Goal: Information Seeking & Learning: Learn about a topic

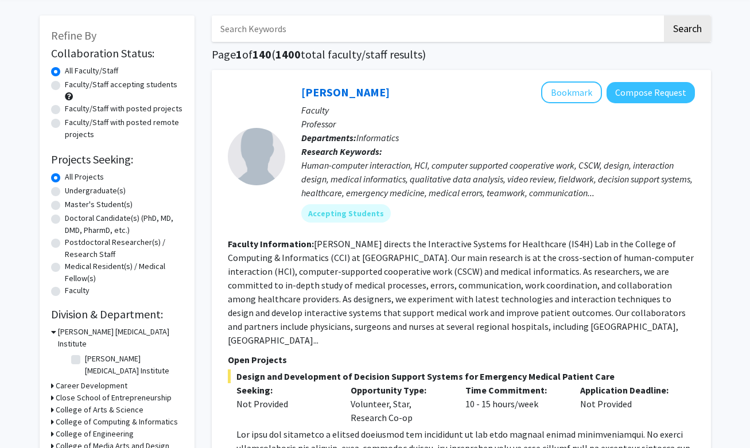
scroll to position [48, 0]
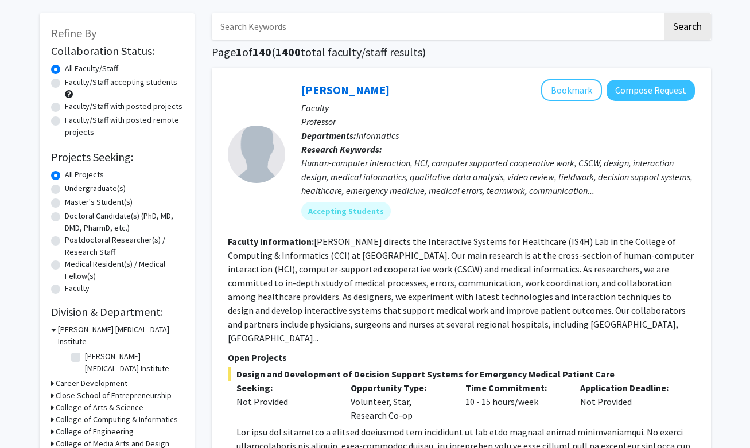
click at [65, 191] on label "Undergraduate(s)" at bounding box center [95, 189] width 61 height 12
click at [65, 190] on input "Undergraduate(s)" at bounding box center [68, 186] width 7 height 7
radio input "true"
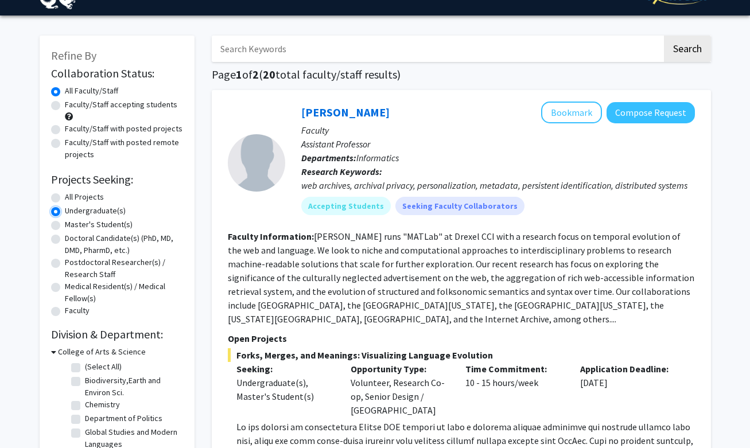
scroll to position [27, 0]
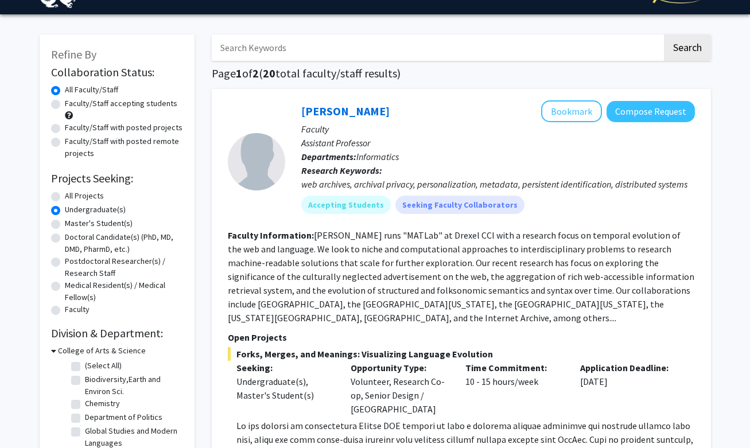
click at [65, 105] on label "Faculty/Staff accepting students" at bounding box center [121, 104] width 113 height 12
click at [65, 105] on input "Faculty/Staff accepting students" at bounding box center [68, 101] width 7 height 7
radio input "true"
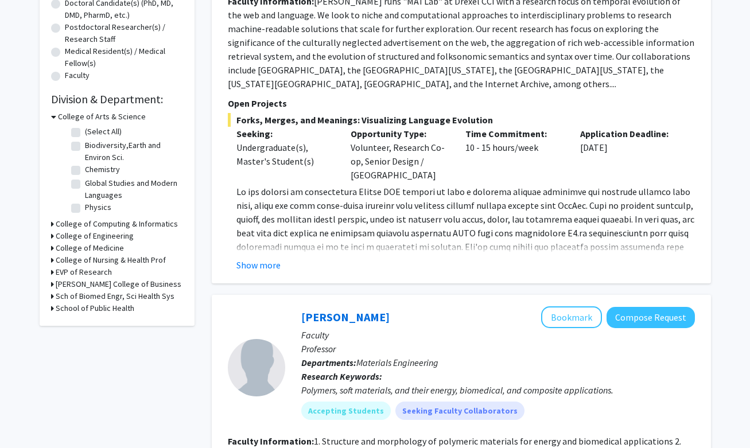
scroll to position [284, 0]
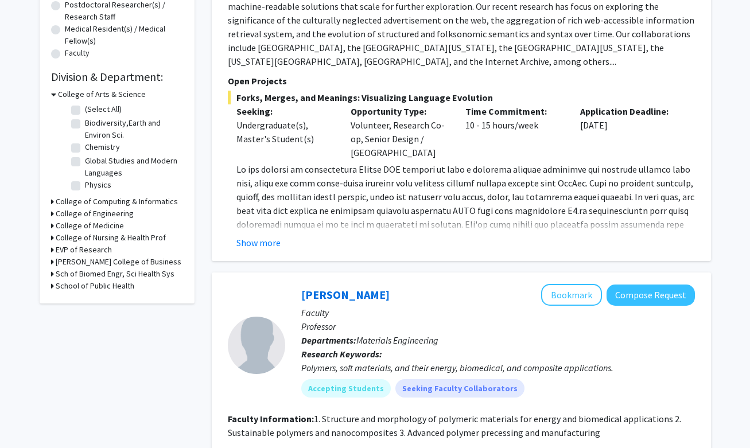
click at [51, 226] on icon at bounding box center [52, 226] width 3 height 12
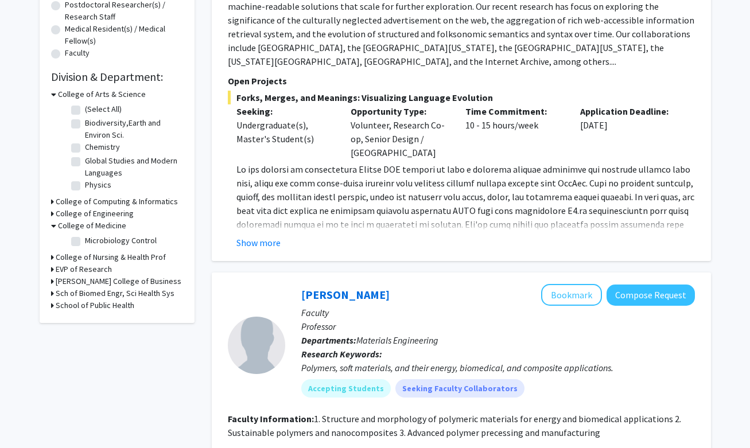
click at [85, 242] on label "Microbiology Control" at bounding box center [121, 241] width 72 height 12
click at [85, 242] on input "Microbiology Control" at bounding box center [88, 238] width 7 height 7
checkbox input "true"
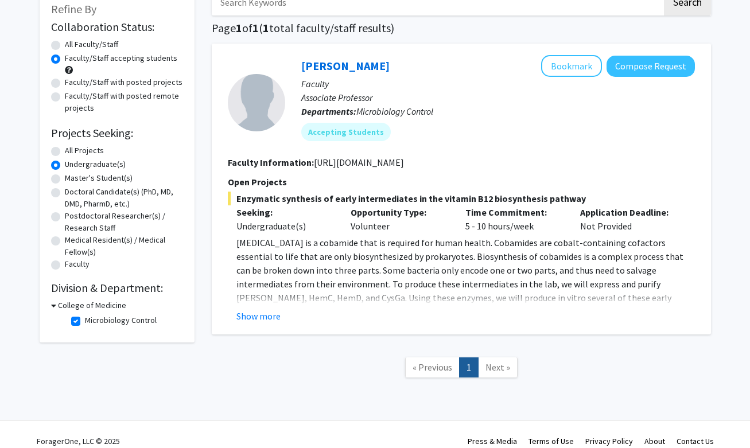
scroll to position [86, 0]
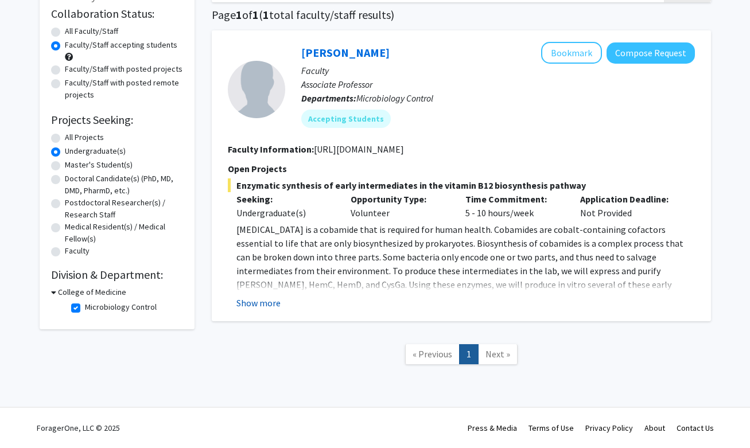
click at [257, 301] on button "Show more" at bounding box center [259, 303] width 44 height 14
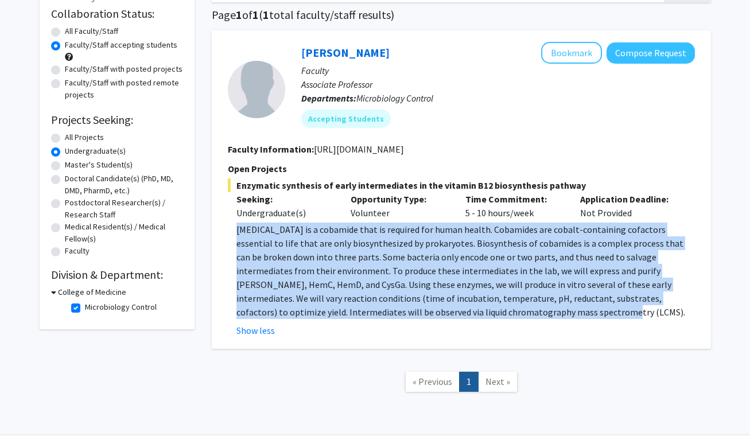
drag, startPoint x: 235, startPoint y: 231, endPoint x: 723, endPoint y: 308, distance: 494.0
click at [435, 308] on div "Refine By Collaboration Status: Collaboration Status All Faculty/Staff Collabor…" at bounding box center [375, 199] width 750 height 486
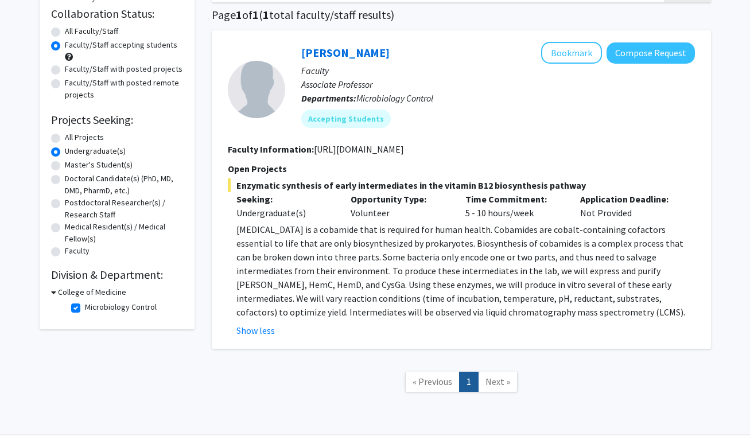
click at [435, 158] on fg-search-faculty "[PERSON_NAME] Bookmark Compose Request Faculty Associate Professor Departments:…" at bounding box center [461, 190] width 467 height 296
click at [85, 308] on label "Microbiology Control" at bounding box center [121, 307] width 72 height 12
click at [85, 308] on input "Microbiology Control" at bounding box center [88, 304] width 7 height 7
checkbox input "false"
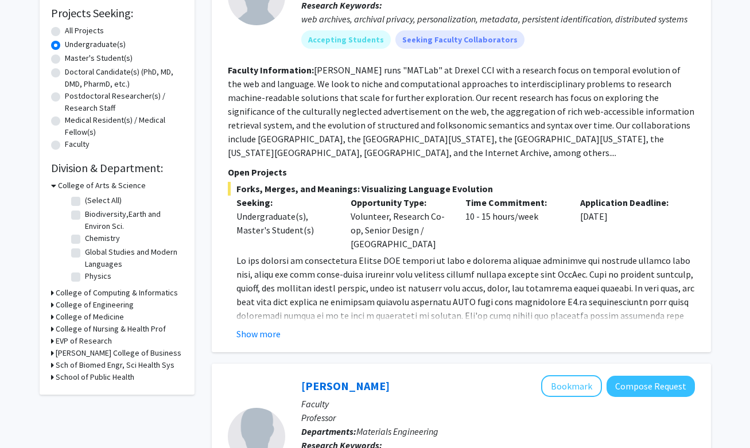
scroll to position [191, 0]
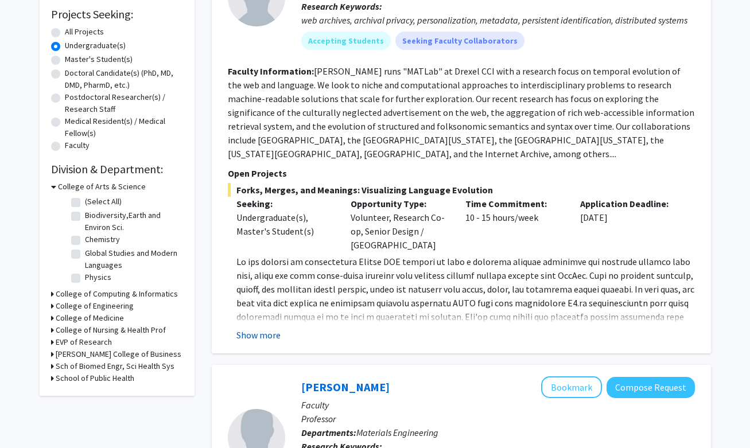
click at [260, 336] on button "Show more" at bounding box center [259, 335] width 44 height 14
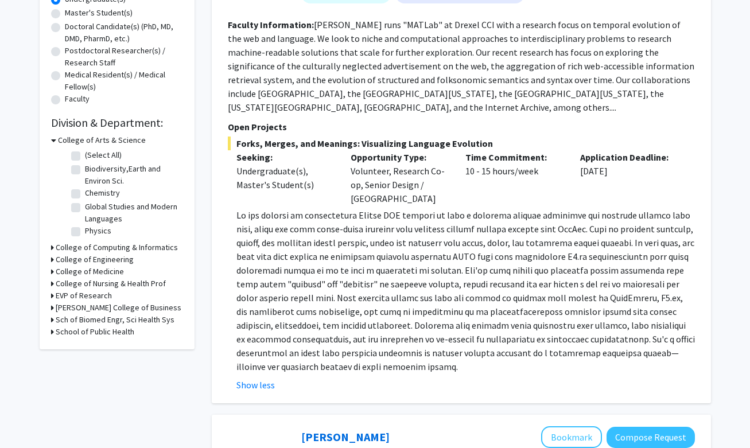
scroll to position [237, 0]
click at [85, 169] on label "Biodiversity,Earth and Environ Sci." at bounding box center [132, 176] width 95 height 24
click at [85, 169] on input "Biodiversity,Earth and Environ Sci." at bounding box center [88, 167] width 7 height 7
checkbox input "true"
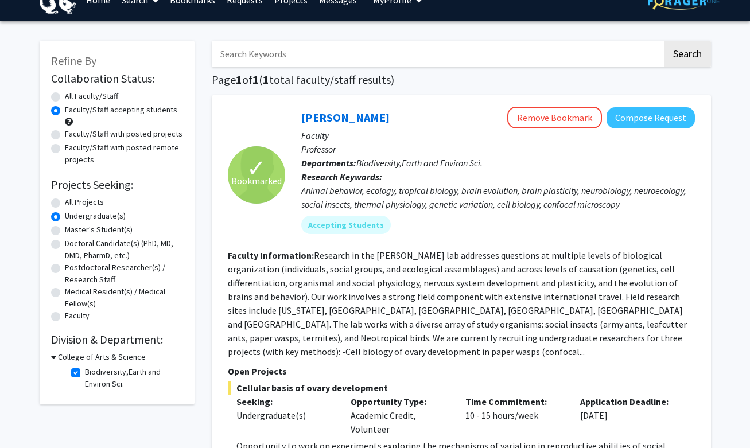
scroll to position [38, 0]
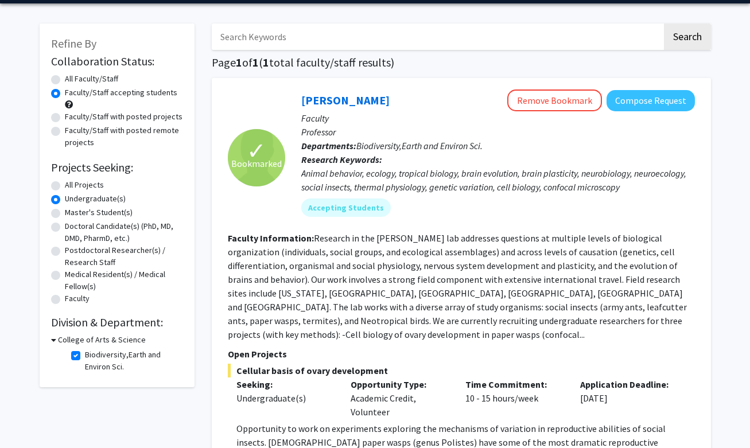
click at [85, 355] on label "Biodiversity,Earth and Environ Sci." at bounding box center [132, 361] width 95 height 24
click at [85, 355] on input "Biodiversity,Earth and Environ Sci." at bounding box center [88, 352] width 7 height 7
checkbox input "false"
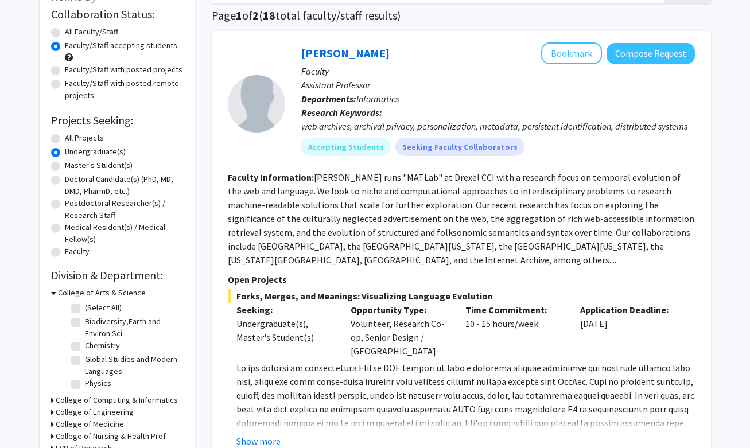
scroll to position [87, 0]
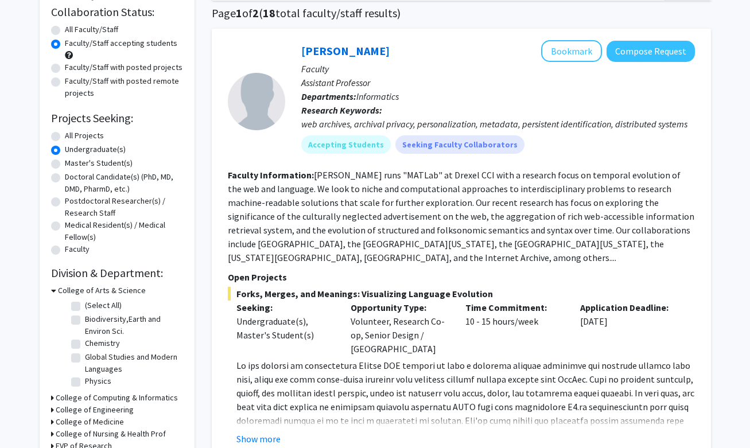
click at [80, 343] on fg-checkbox "Chemistry Chemistry" at bounding box center [125, 345] width 109 height 14
click at [85, 343] on label "Chemistry" at bounding box center [102, 344] width 35 height 12
click at [85, 343] on input "Chemistry" at bounding box center [88, 341] width 7 height 7
checkbox input "true"
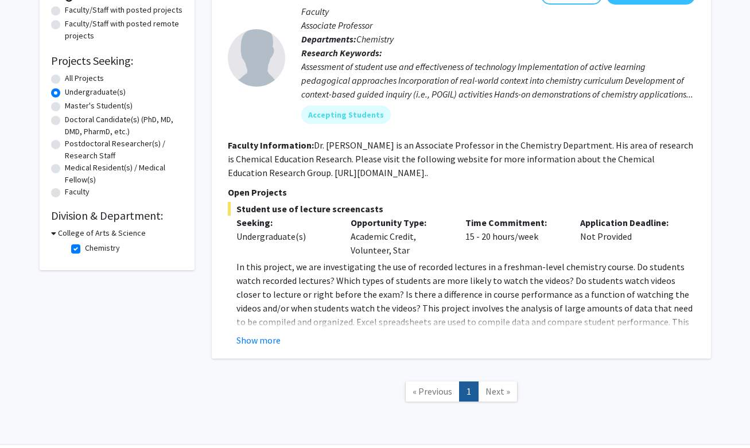
scroll to position [150, 0]
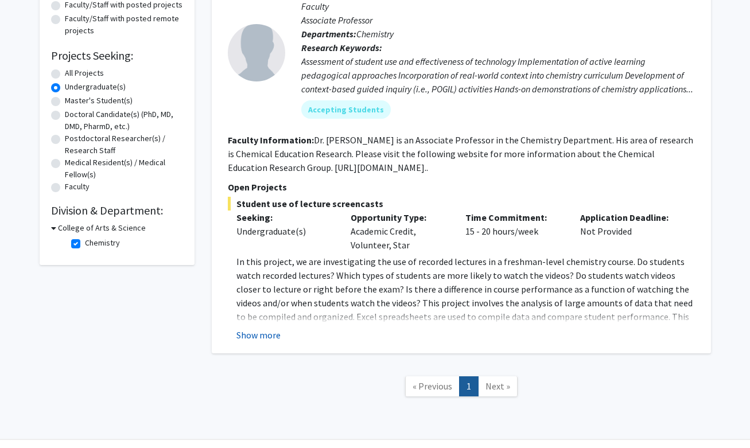
click at [247, 336] on button "Show more" at bounding box center [259, 335] width 44 height 14
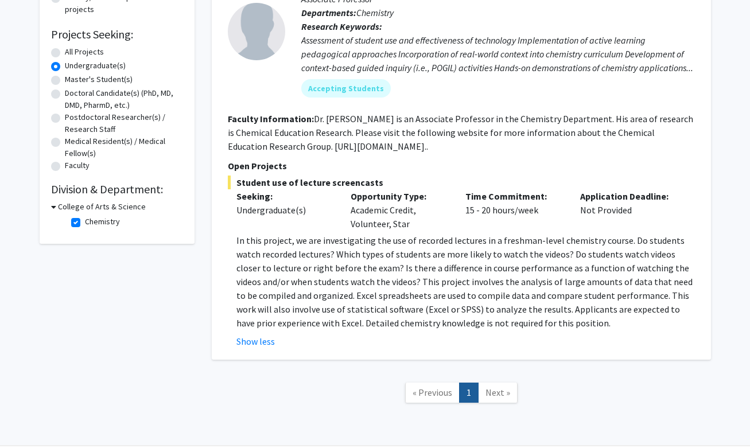
scroll to position [170, 0]
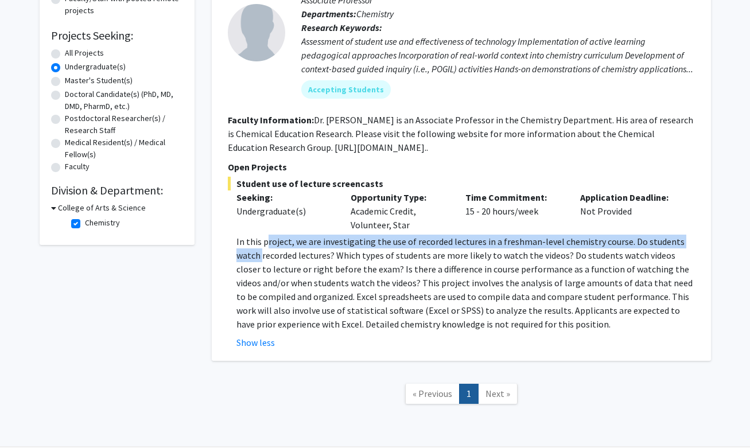
drag, startPoint x: 224, startPoint y: 254, endPoint x: 265, endPoint y: 239, distance: 43.9
click at [265, 238] on div "[PERSON_NAME] Bookmark Compose Request Faculty Associate Professor Departments:…" at bounding box center [461, 153] width 499 height 415
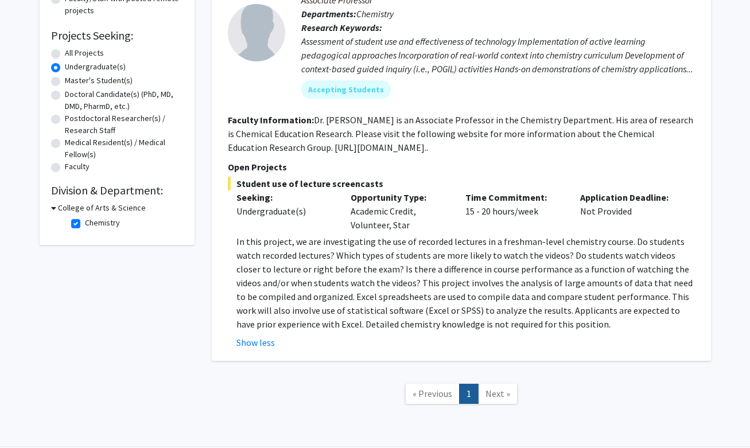
click at [228, 232] on div "Student use of lecture screencasts Seeking: Undergraduate(s) Opportunity Type: …" at bounding box center [461, 263] width 467 height 173
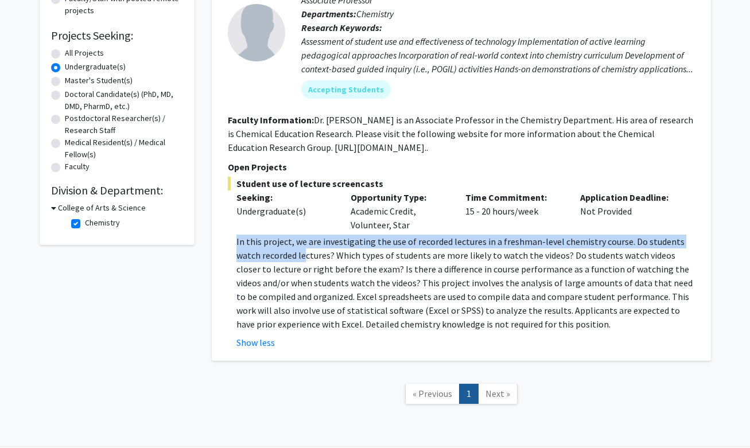
drag, startPoint x: 237, startPoint y: 242, endPoint x: 277, endPoint y: 249, distance: 40.8
click at [277, 249] on p "In this project, we are investigating the use of recorded lectures in a freshma…" at bounding box center [466, 283] width 459 height 96
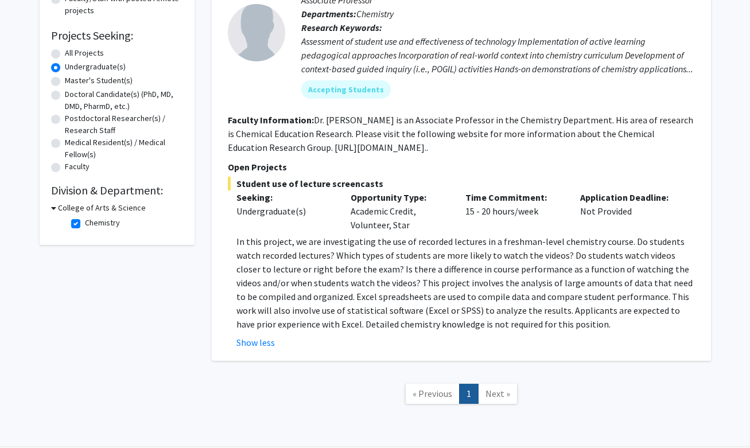
click at [278, 257] on p "In this project, we are investigating the use of recorded lectures in a freshma…" at bounding box center [466, 283] width 459 height 96
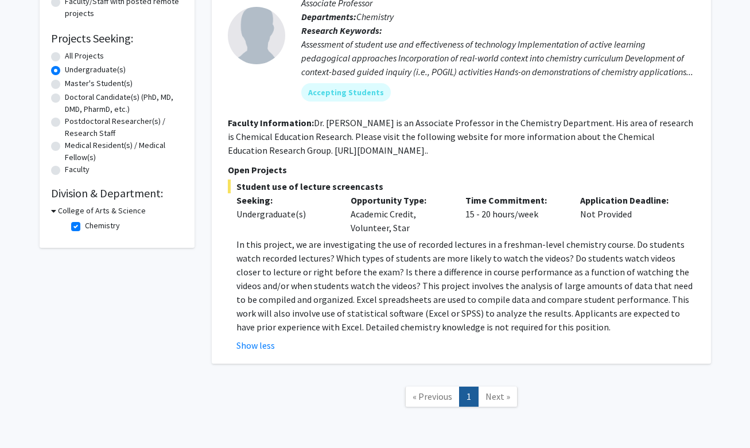
scroll to position [173, 0]
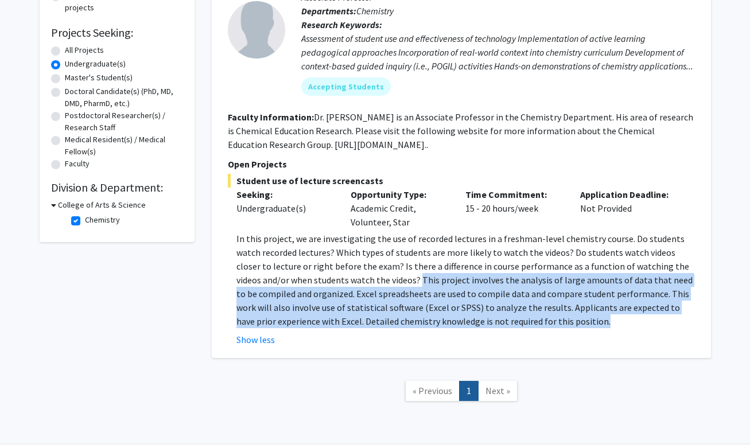
drag, startPoint x: 365, startPoint y: 279, endPoint x: 615, endPoint y: 322, distance: 253.9
click at [435, 322] on p "In this project, we are investigating the use of recorded lectures in a freshma…" at bounding box center [466, 280] width 459 height 96
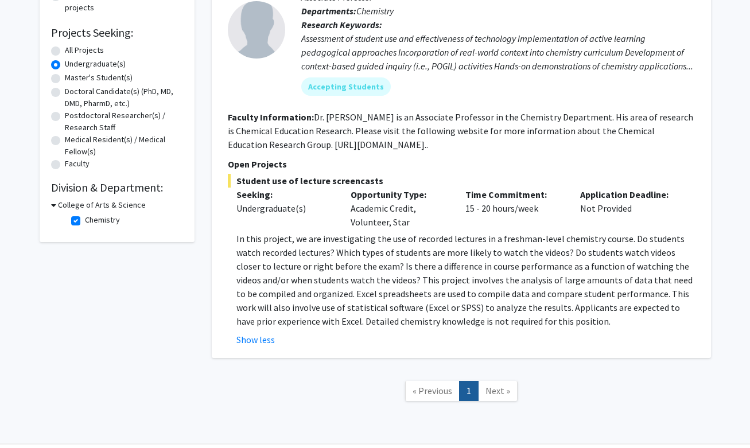
click at [435, 286] on p "In this project, we are investigating the use of recorded lectures in a freshma…" at bounding box center [466, 280] width 459 height 96
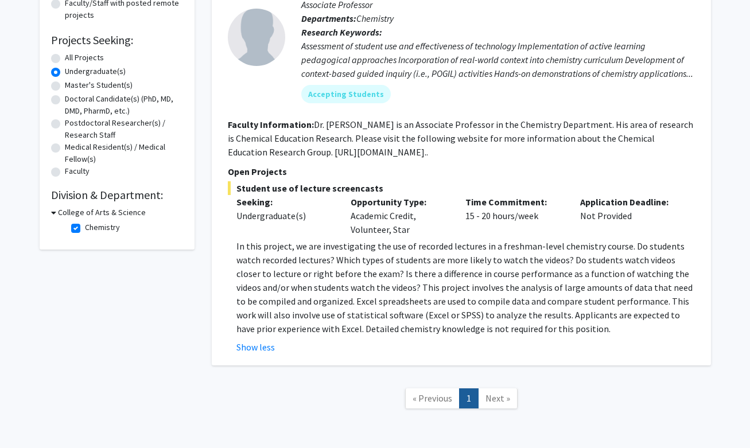
scroll to position [157, 0]
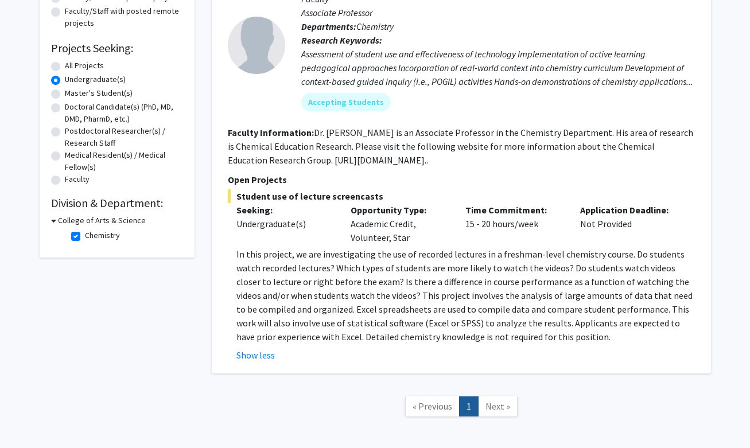
click at [85, 238] on label "Chemistry" at bounding box center [102, 236] width 35 height 12
click at [85, 237] on input "Chemistry" at bounding box center [88, 233] width 7 height 7
checkbox input "false"
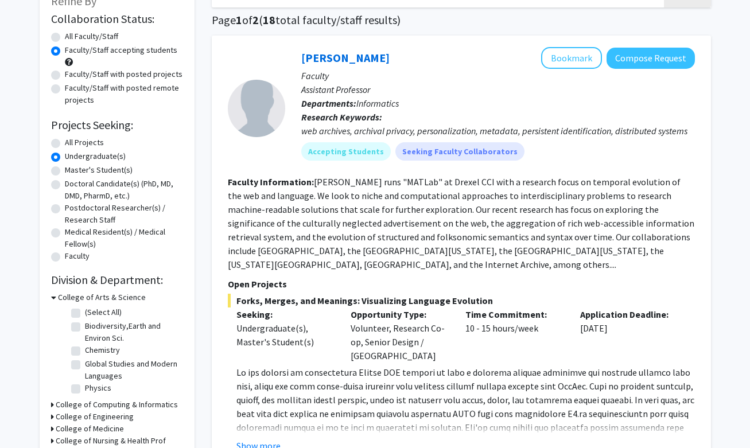
scroll to position [89, 0]
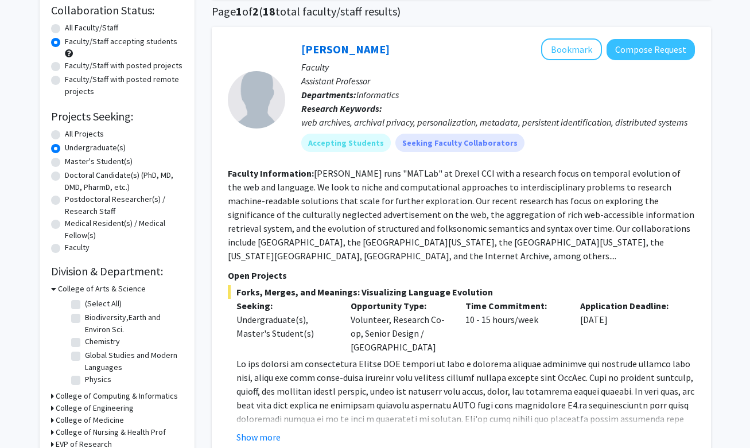
click at [85, 346] on label "Chemistry" at bounding box center [102, 342] width 35 height 12
click at [85, 343] on input "Chemistry" at bounding box center [88, 339] width 7 height 7
checkbox input "true"
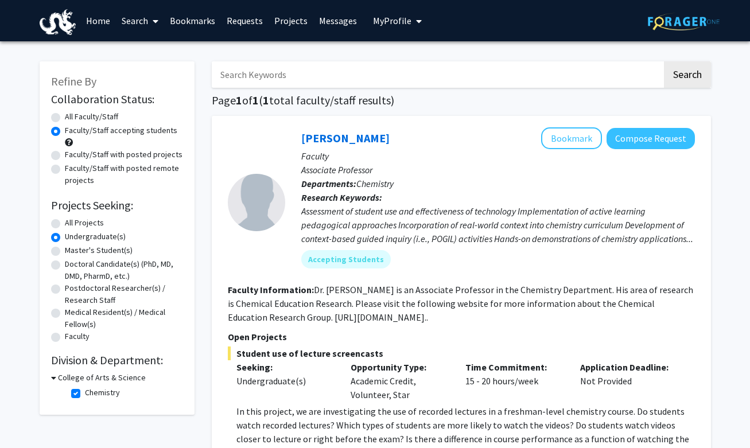
scroll to position [55, 0]
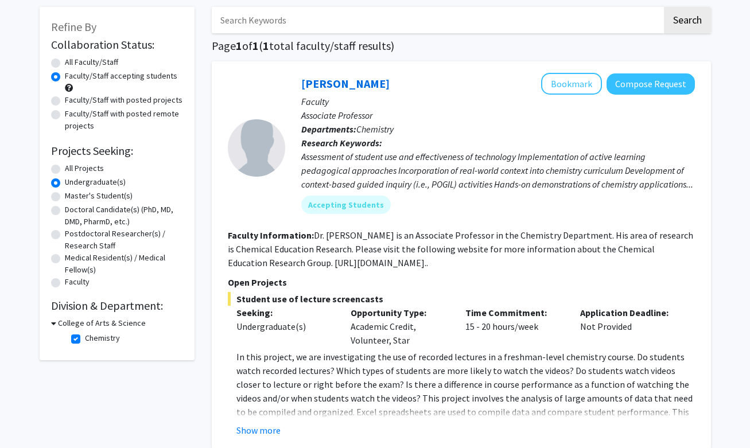
click at [85, 340] on label "Chemistry" at bounding box center [102, 338] width 35 height 12
click at [85, 340] on input "Chemistry" at bounding box center [88, 335] width 7 height 7
checkbox input "false"
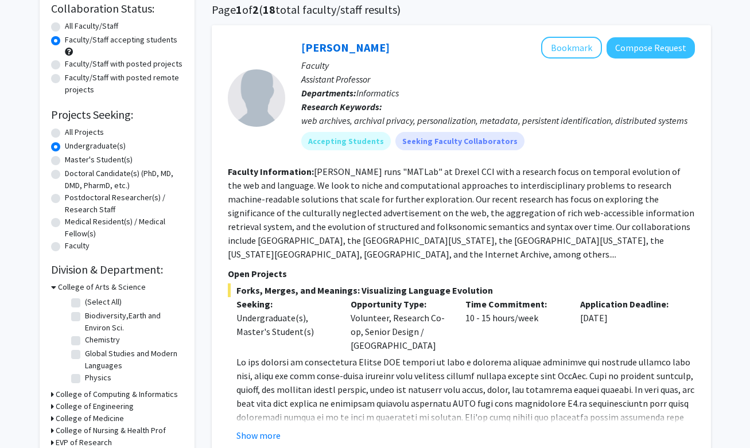
scroll to position [96, 0]
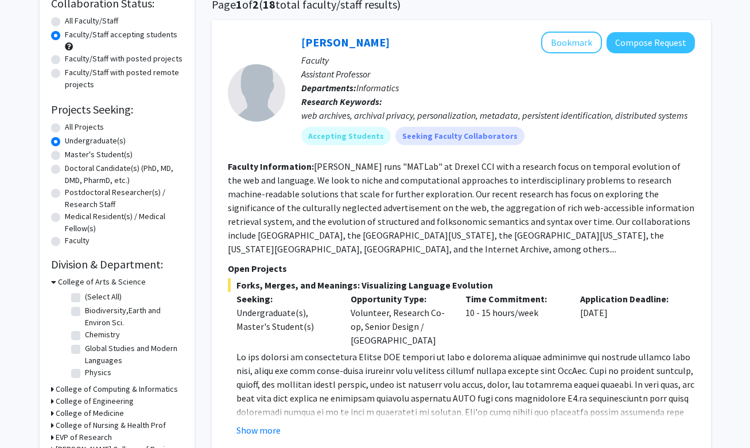
click at [85, 350] on label "Global Studies and Modern Languages" at bounding box center [132, 355] width 95 height 24
click at [85, 350] on input "Global Studies and Modern Languages" at bounding box center [88, 346] width 7 height 7
checkbox input "true"
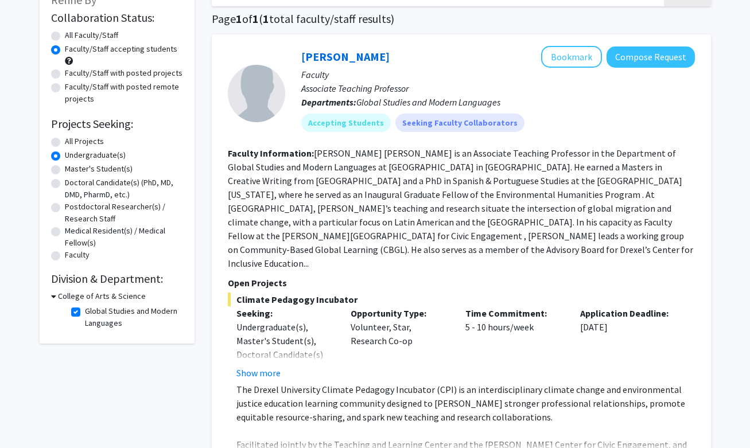
scroll to position [88, 0]
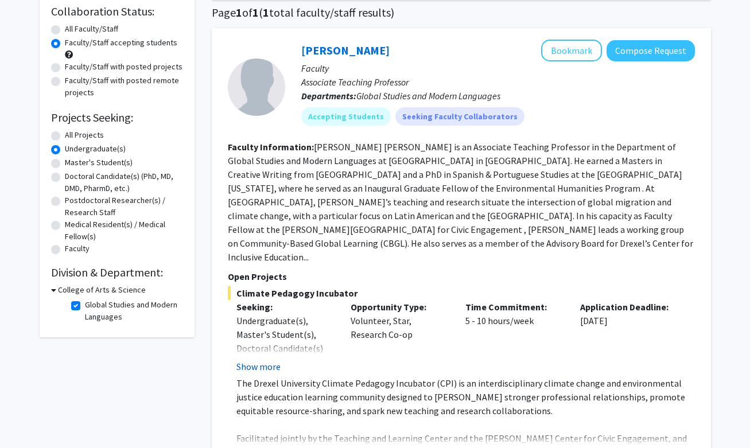
click at [255, 360] on button "Show more" at bounding box center [259, 367] width 44 height 14
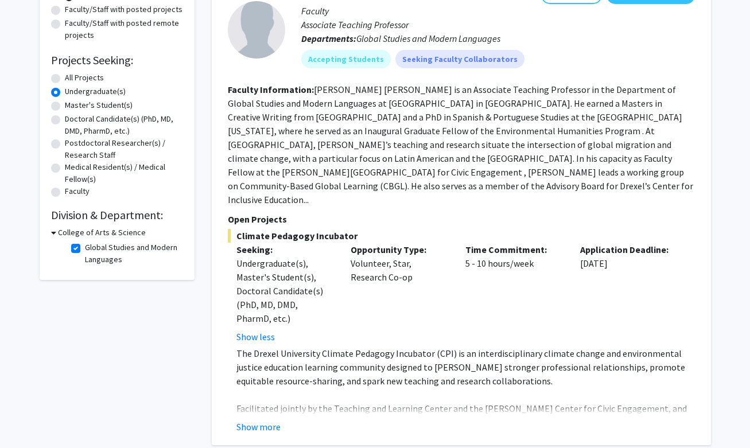
scroll to position [145, 0]
click at [85, 249] on label "Global Studies and Modern Languages" at bounding box center [132, 254] width 95 height 24
click at [85, 249] on input "Global Studies and Modern Languages" at bounding box center [88, 245] width 7 height 7
checkbox input "false"
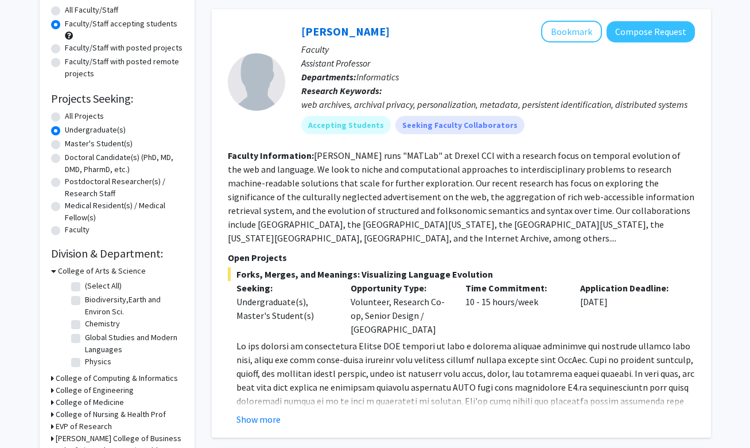
scroll to position [108, 0]
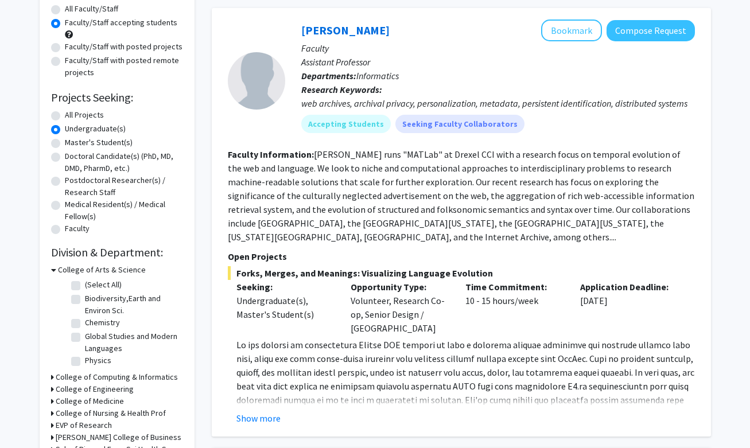
click at [85, 361] on label "Physics" at bounding box center [98, 361] width 26 height 12
click at [85, 361] on input "Physics" at bounding box center [88, 358] width 7 height 7
checkbox input "true"
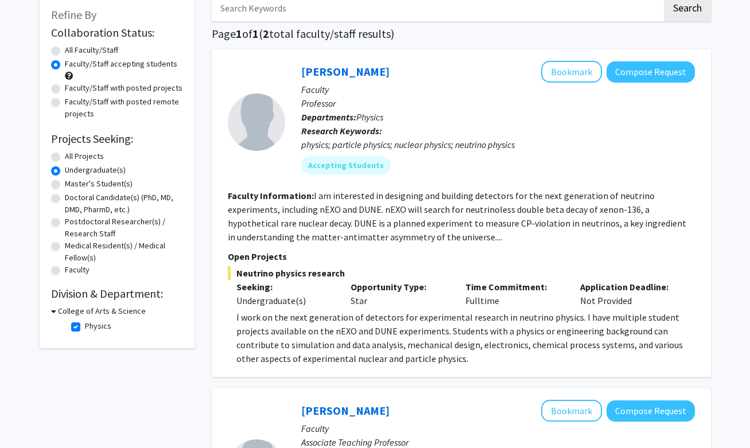
scroll to position [53, 0]
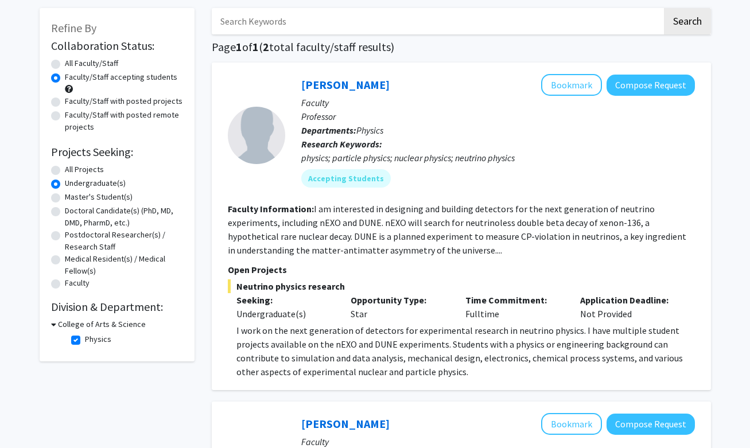
click at [85, 342] on label "Physics" at bounding box center [98, 340] width 26 height 12
click at [85, 341] on input "Physics" at bounding box center [88, 337] width 7 height 7
checkbox input "false"
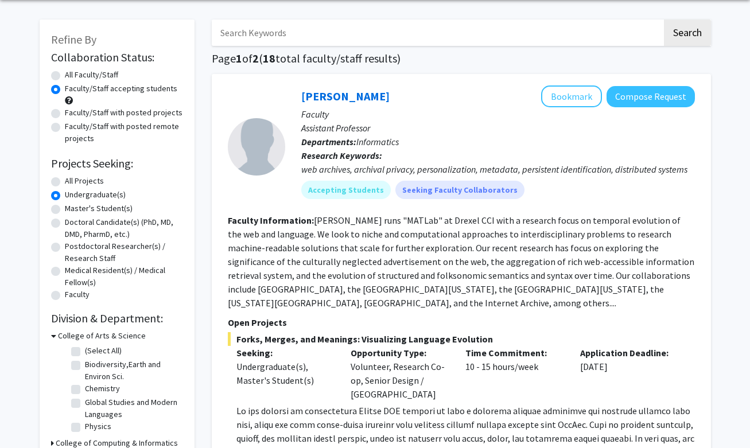
scroll to position [51, 0]
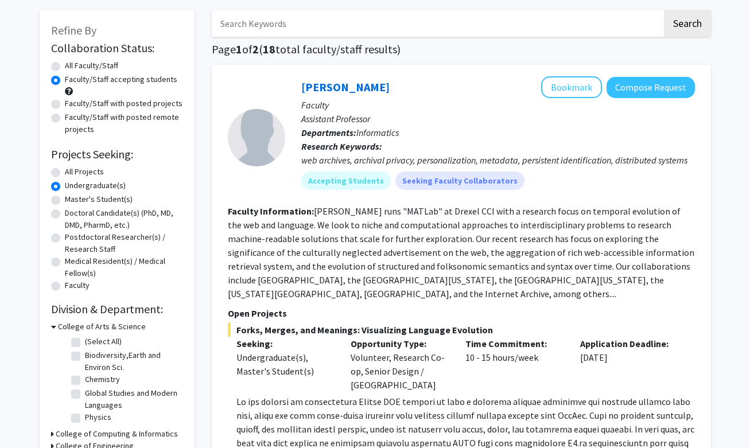
click at [65, 105] on label "Faculty/Staff with posted projects" at bounding box center [124, 104] width 118 height 12
click at [65, 105] on input "Faculty/Staff with posted projects" at bounding box center [68, 101] width 7 height 7
radio input "true"
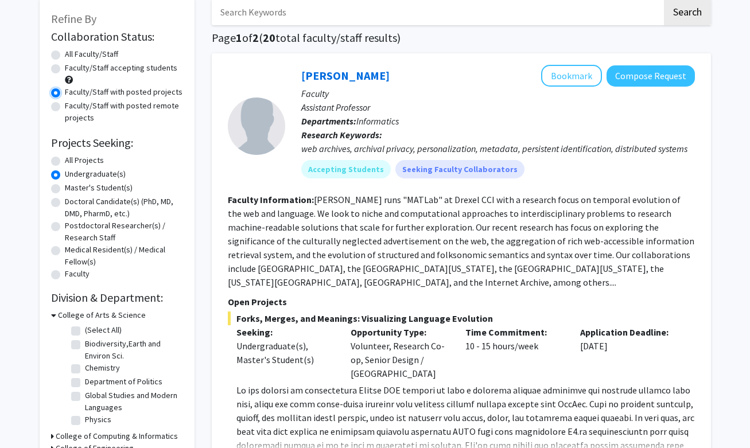
scroll to position [64, 0]
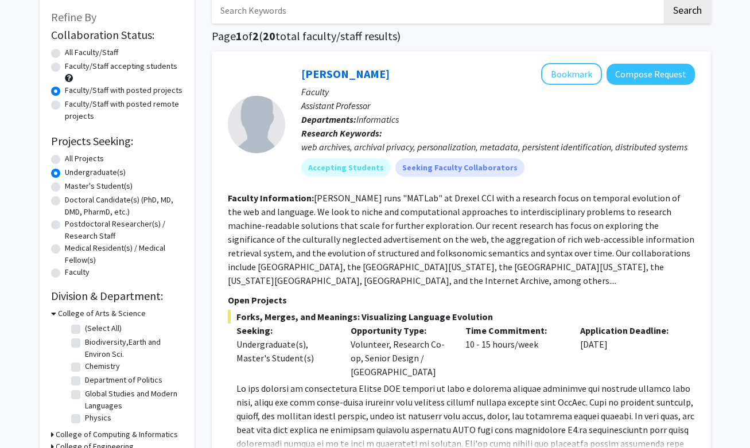
click at [85, 344] on label "Biodiversity,Earth and Environ Sci." at bounding box center [132, 348] width 95 height 24
click at [85, 344] on input "Biodiversity,Earth and Environ Sci." at bounding box center [88, 339] width 7 height 7
checkbox input "true"
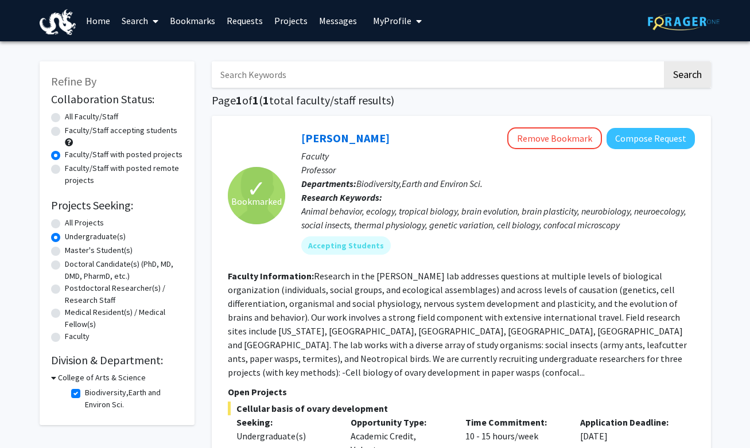
click at [65, 170] on label "Faculty/Staff with posted remote projects" at bounding box center [124, 174] width 118 height 24
click at [65, 170] on input "Faculty/Staff with posted remote projects" at bounding box center [68, 165] width 7 height 7
radio input "true"
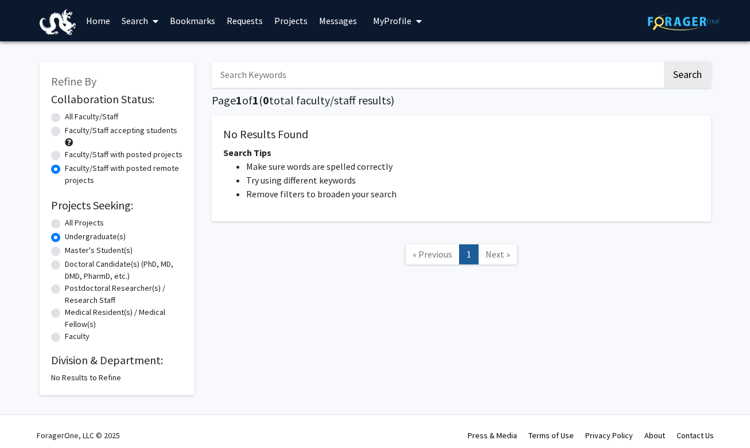
click at [65, 129] on label "Faculty/Staff accepting students" at bounding box center [121, 131] width 113 height 12
click at [65, 129] on input "Faculty/Staff accepting students" at bounding box center [68, 128] width 7 height 7
radio input "true"
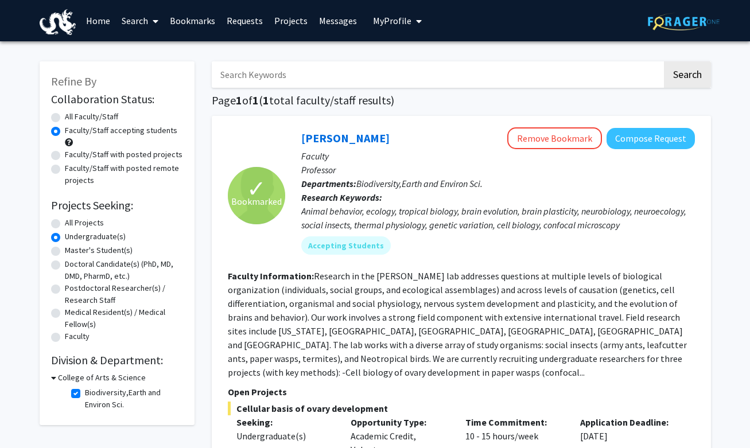
click at [70, 144] on span at bounding box center [69, 142] width 8 height 8
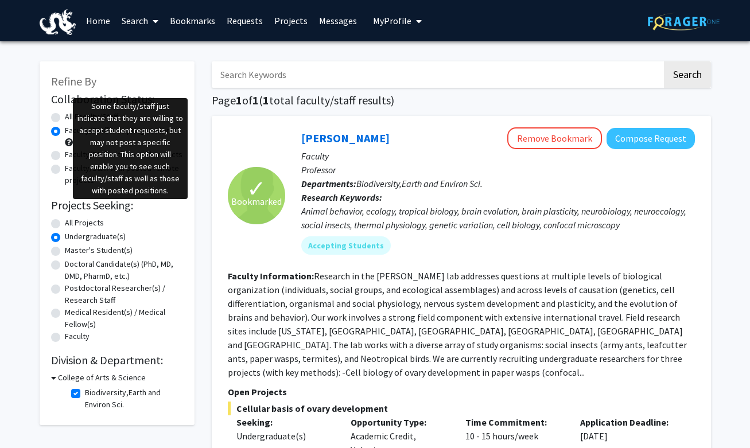
click at [68, 144] on span at bounding box center [69, 142] width 8 height 8
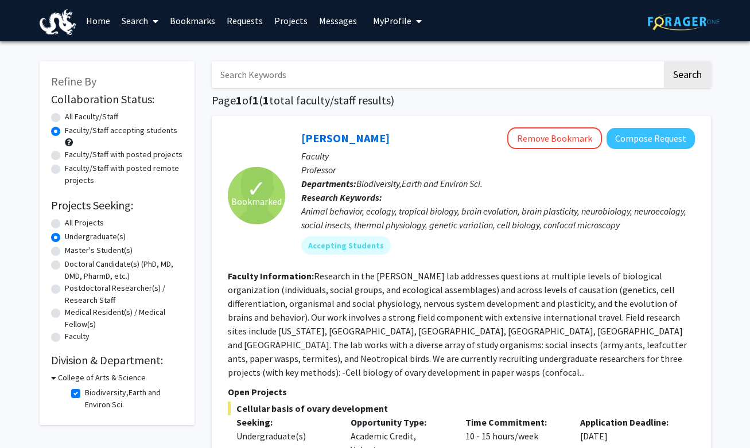
click at [68, 144] on span at bounding box center [69, 142] width 8 height 8
click at [69, 142] on span at bounding box center [69, 142] width 8 height 8
click at [68, 140] on span at bounding box center [69, 142] width 8 height 8
drag, startPoint x: 77, startPoint y: 138, endPoint x: 65, endPoint y: 141, distance: 12.0
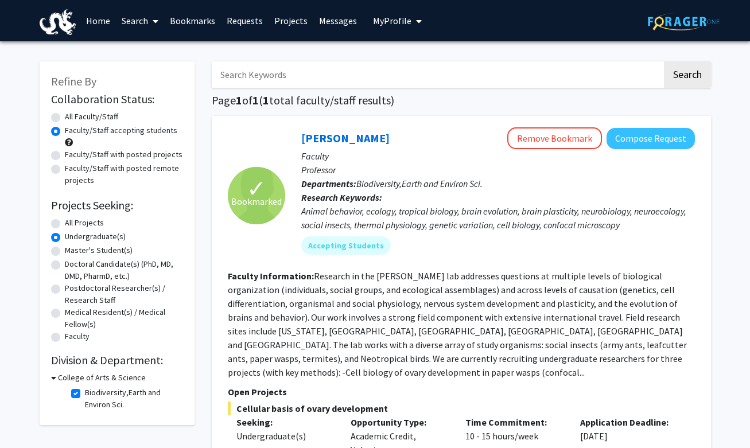
click at [66, 141] on div "Faculty/Staff accepting students" at bounding box center [117, 137] width 132 height 24
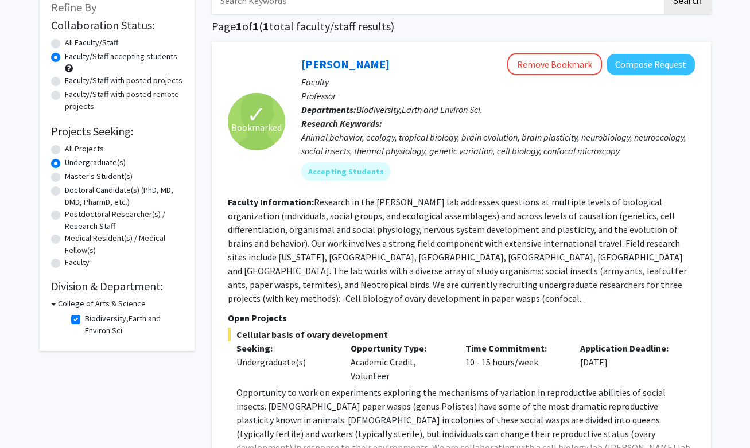
scroll to position [76, 0]
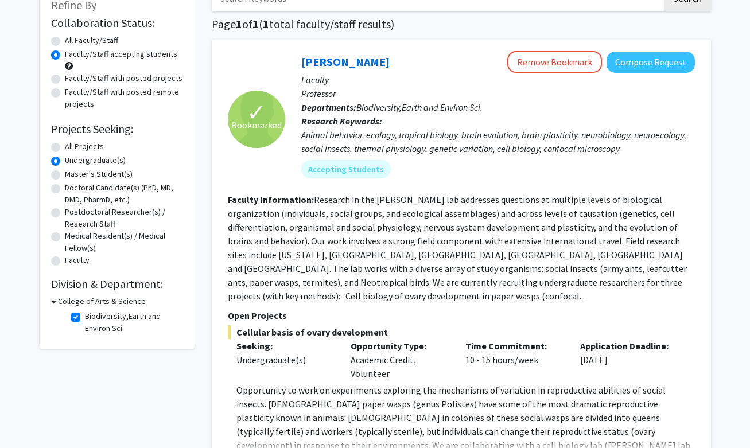
click at [85, 317] on label "Biodiversity,Earth and Environ Sci." at bounding box center [132, 323] width 95 height 24
click at [85, 317] on input "Biodiversity,Earth and Environ Sci." at bounding box center [88, 314] width 7 height 7
checkbox input "false"
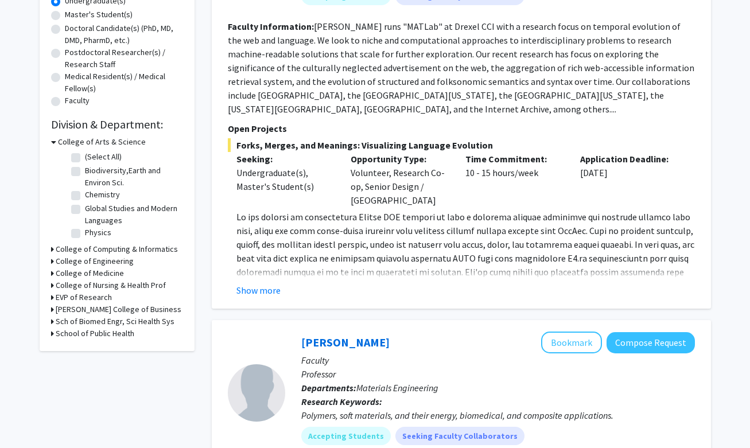
scroll to position [230, 0]
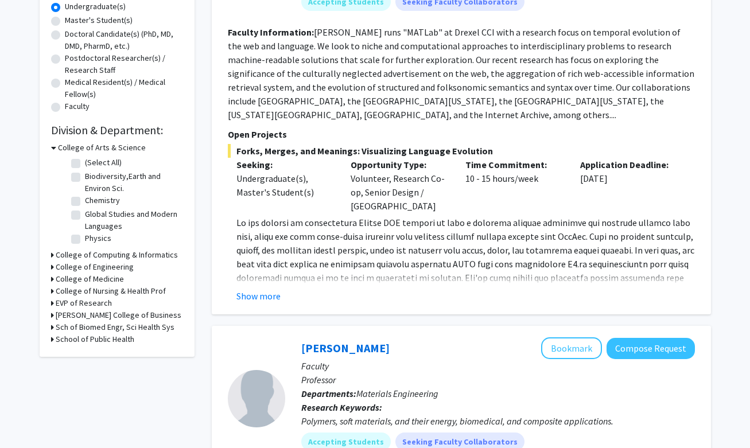
click at [52, 255] on icon at bounding box center [52, 255] width 3 height 12
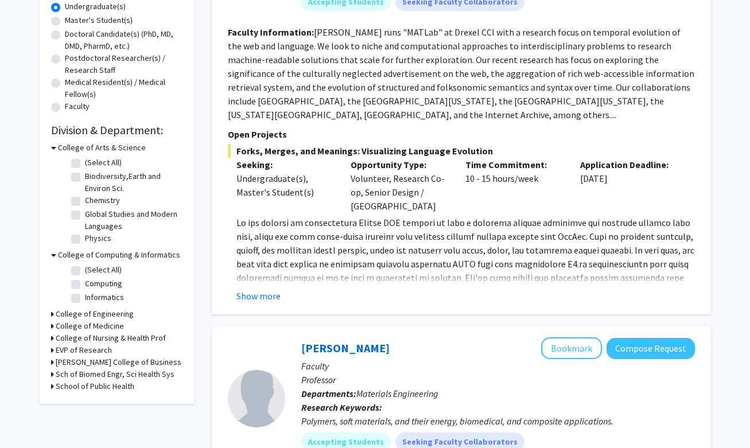
click at [52, 255] on icon at bounding box center [53, 255] width 5 height 12
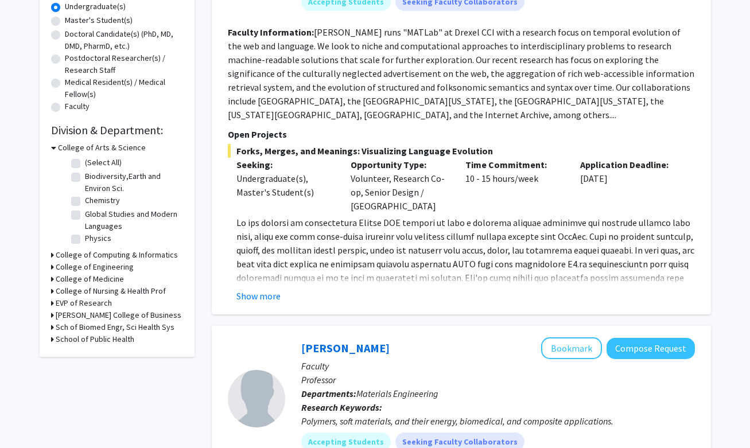
click at [50, 279] on div "Refine By Collaboration Status: Collaboration Status All Faculty/Staff Collabor…" at bounding box center [117, 94] width 155 height 526
click at [52, 279] on icon at bounding box center [52, 279] width 3 height 12
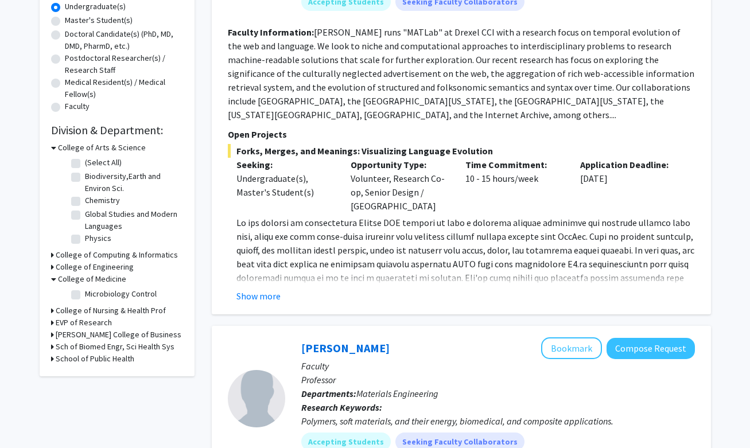
click at [52, 279] on icon at bounding box center [53, 279] width 5 height 12
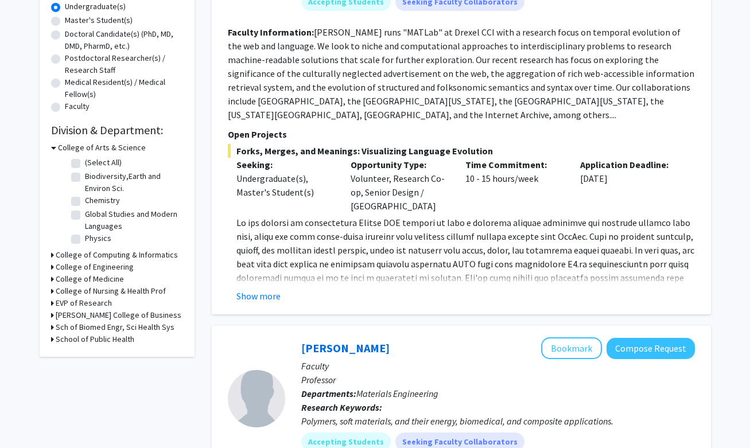
click at [51, 269] on icon at bounding box center [52, 267] width 3 height 12
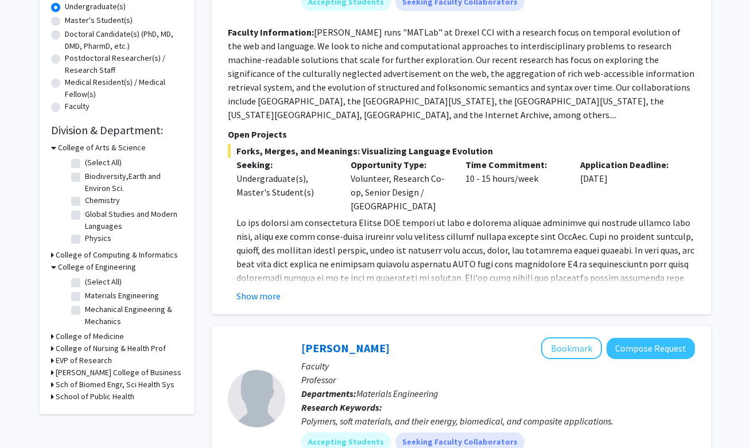
click at [51, 269] on icon at bounding box center [53, 267] width 5 height 12
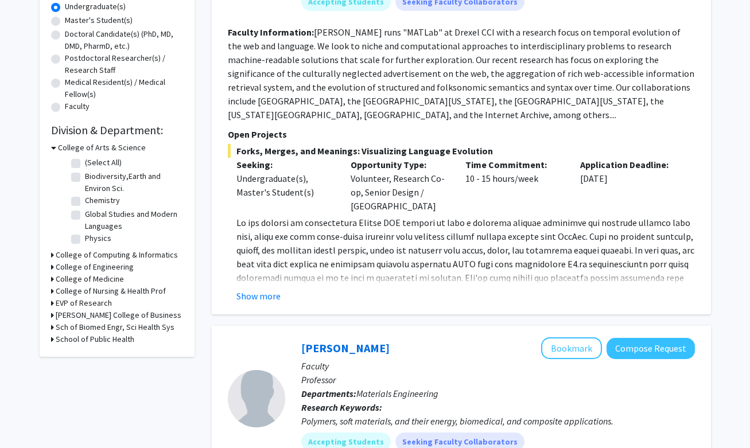
click at [51, 291] on icon at bounding box center [52, 291] width 3 height 12
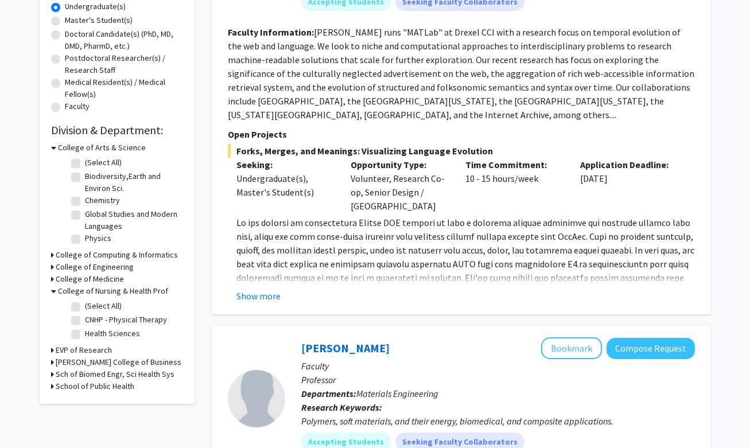
click at [85, 333] on label "Health Sciences" at bounding box center [112, 334] width 55 height 12
click at [85, 333] on input "Health Sciences" at bounding box center [88, 331] width 7 height 7
checkbox input "true"
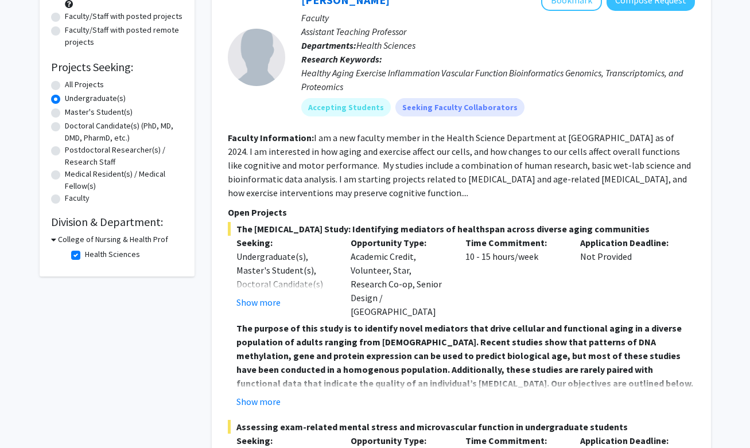
scroll to position [150, 0]
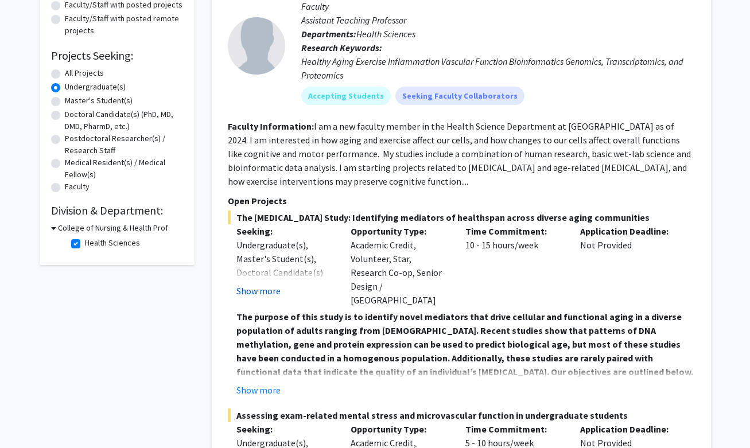
click at [252, 291] on button "Show more" at bounding box center [259, 291] width 44 height 14
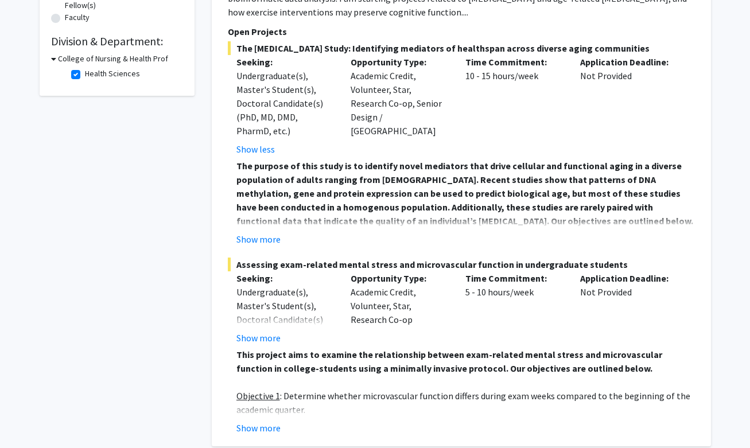
scroll to position [320, 0]
click at [255, 236] on button "Show more" at bounding box center [259, 239] width 44 height 14
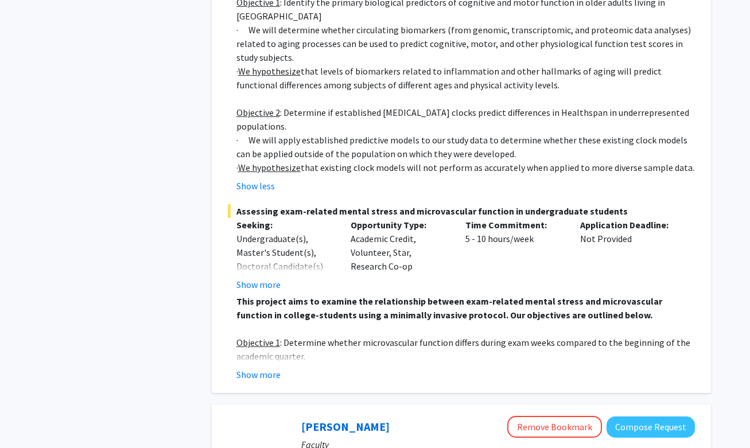
scroll to position [654, 0]
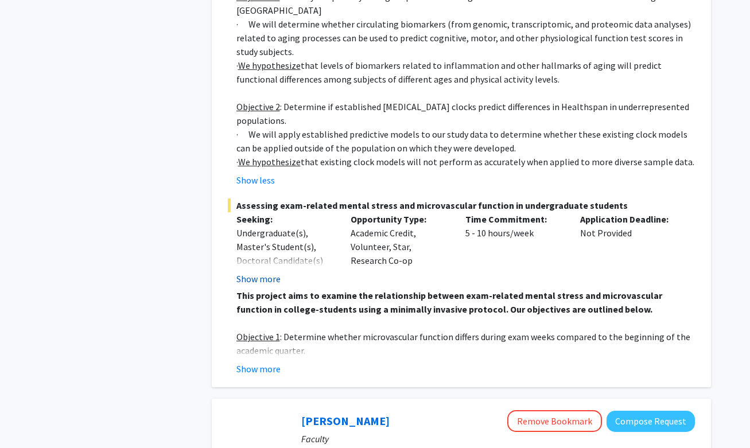
click at [251, 278] on button "Show more" at bounding box center [259, 279] width 44 height 14
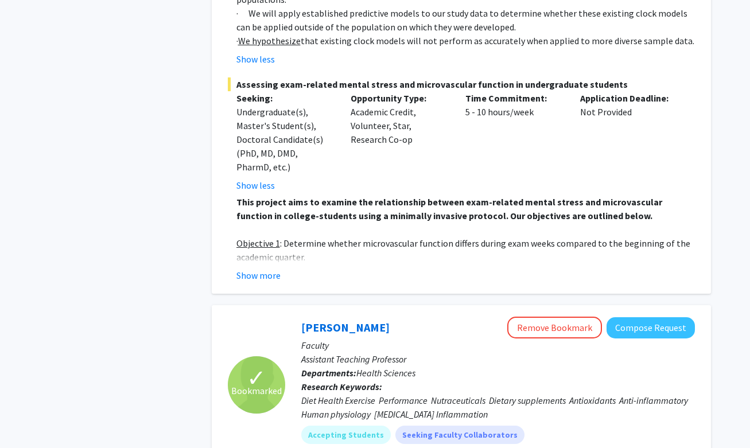
scroll to position [777, 0]
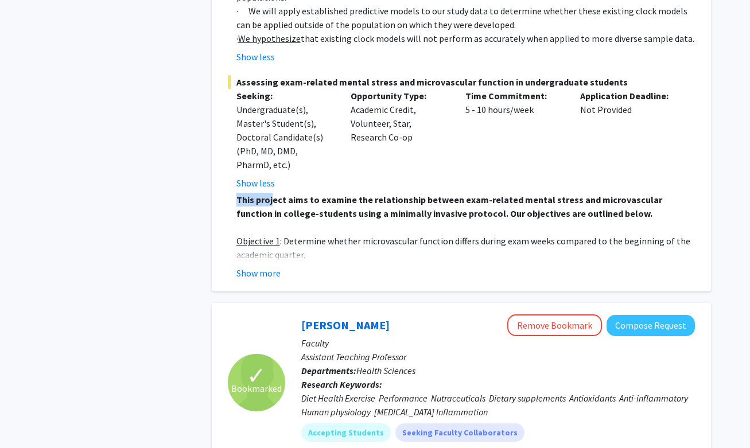
drag, startPoint x: 233, startPoint y: 197, endPoint x: 273, endPoint y: 196, distance: 40.8
click at [273, 196] on fg-read-more "This project aims to examine the relationship between exam-related mental stres…" at bounding box center [461, 236] width 467 height 87
click at [275, 226] on p at bounding box center [466, 227] width 459 height 14
click at [264, 272] on button "Show more" at bounding box center [259, 273] width 44 height 14
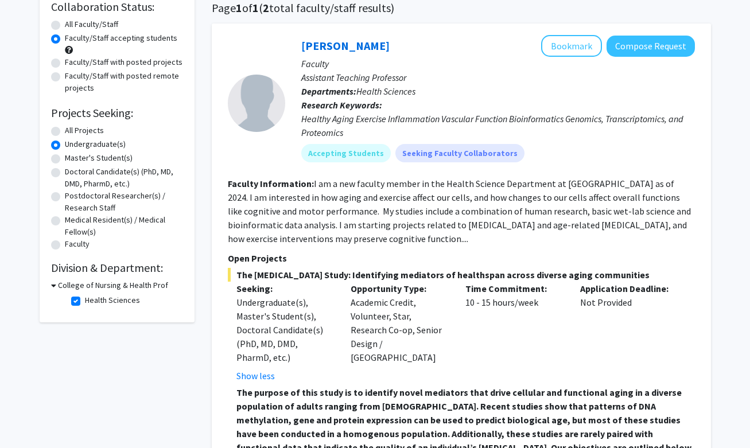
scroll to position [97, 0]
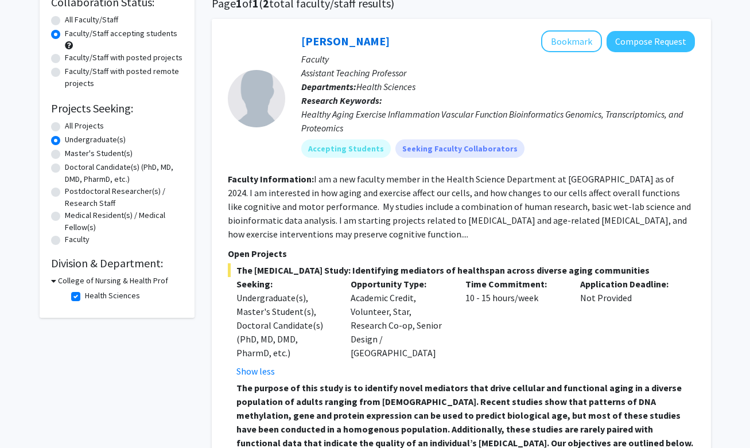
click at [85, 297] on label "Health Sciences" at bounding box center [112, 296] width 55 height 12
click at [85, 297] on input "Health Sciences" at bounding box center [88, 293] width 7 height 7
checkbox input "false"
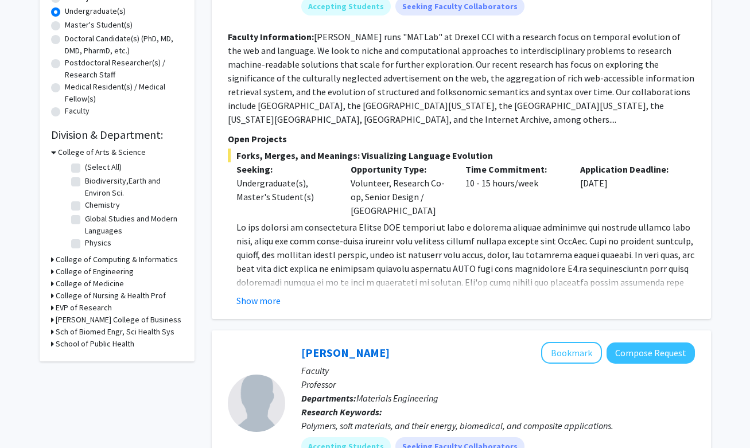
scroll to position [224, 0]
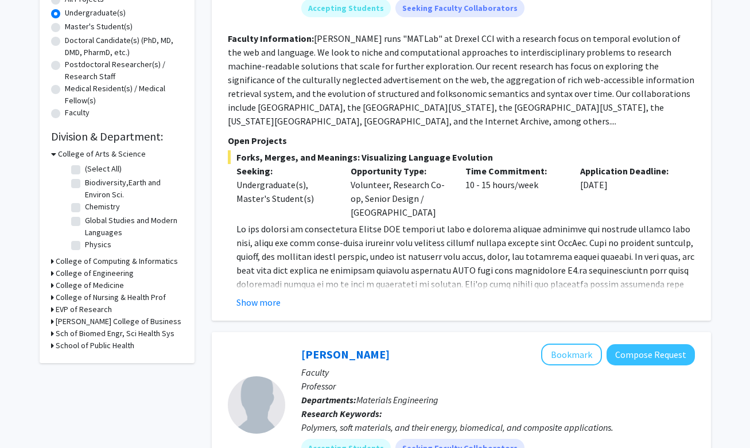
click at [50, 296] on div "Refine By Collaboration Status: Collaboration Status All Faculty/Staff Collabor…" at bounding box center [117, 101] width 155 height 526
click at [51, 296] on icon at bounding box center [52, 298] width 3 height 12
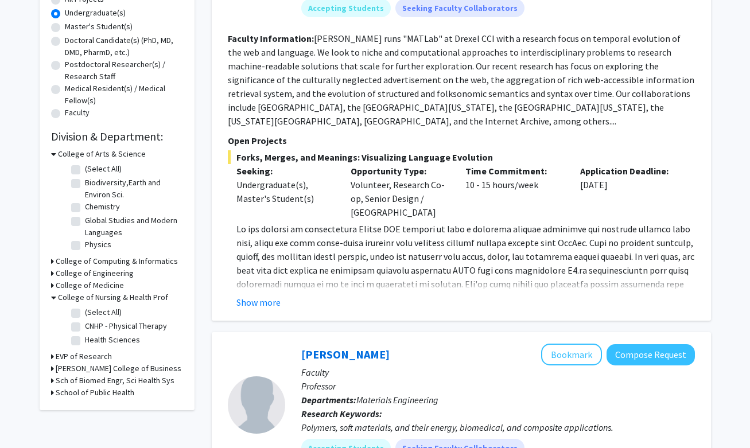
click at [85, 326] on label "CNHP - Physical Therapy" at bounding box center [126, 326] width 82 height 12
click at [85, 326] on input "CNHP - Physical Therapy" at bounding box center [88, 323] width 7 height 7
checkbox input "true"
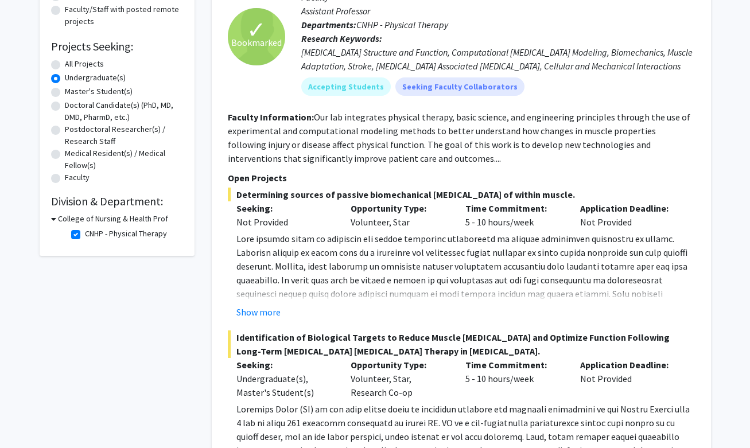
scroll to position [160, 0]
click at [258, 310] on button "Show more" at bounding box center [259, 312] width 44 height 14
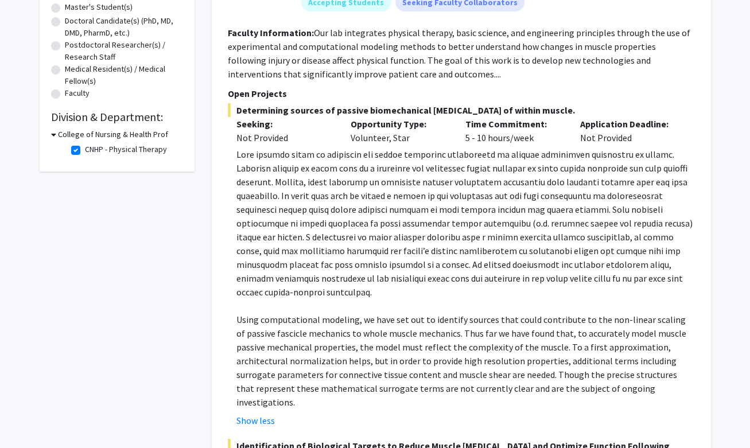
scroll to position [262, 0]
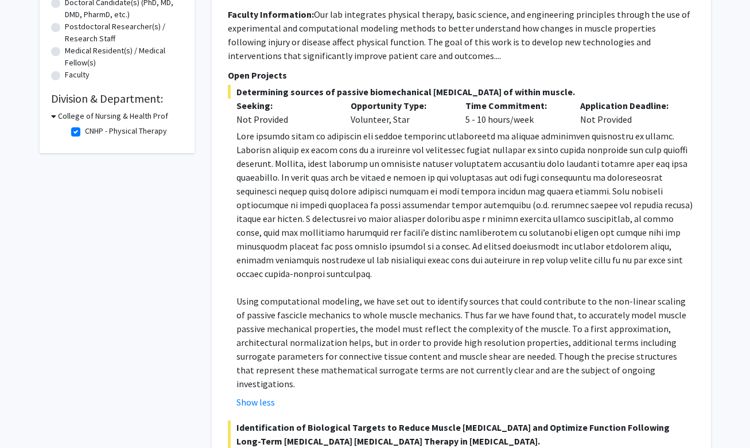
click at [85, 130] on label "CNHP - Physical Therapy" at bounding box center [126, 131] width 82 height 12
click at [85, 130] on input "CNHP - Physical Therapy" at bounding box center [88, 128] width 7 height 7
checkbox input "false"
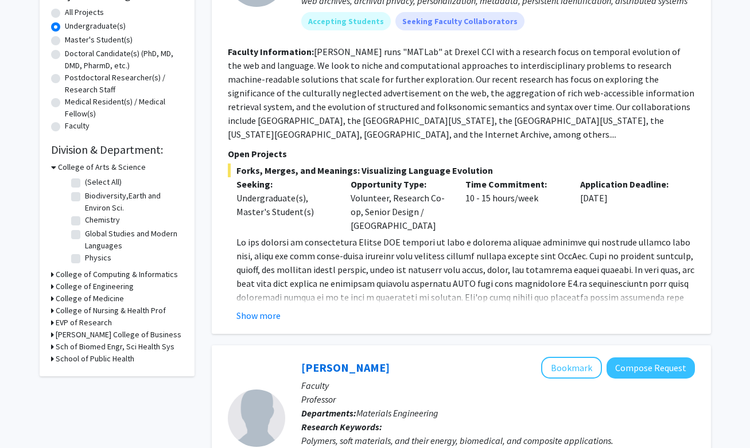
scroll to position [212, 0]
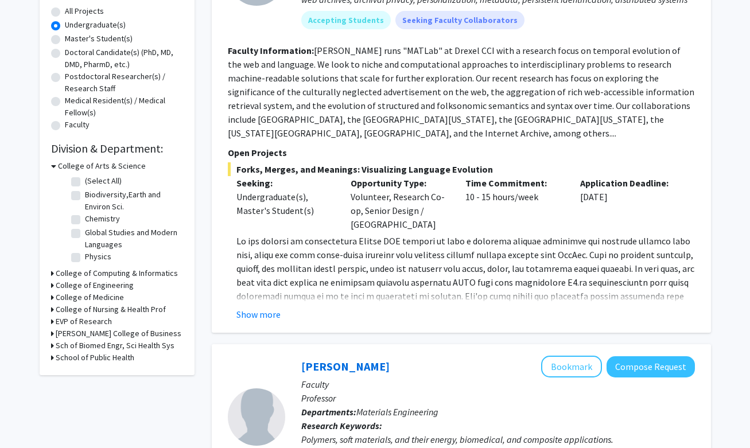
click at [52, 359] on icon at bounding box center [52, 358] width 3 height 12
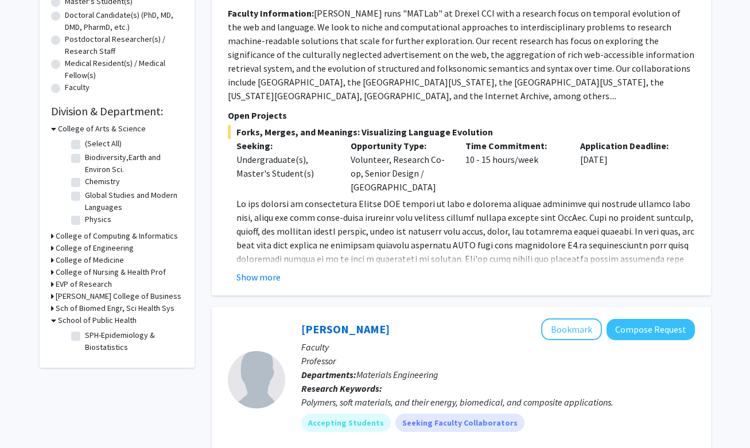
scroll to position [251, 0]
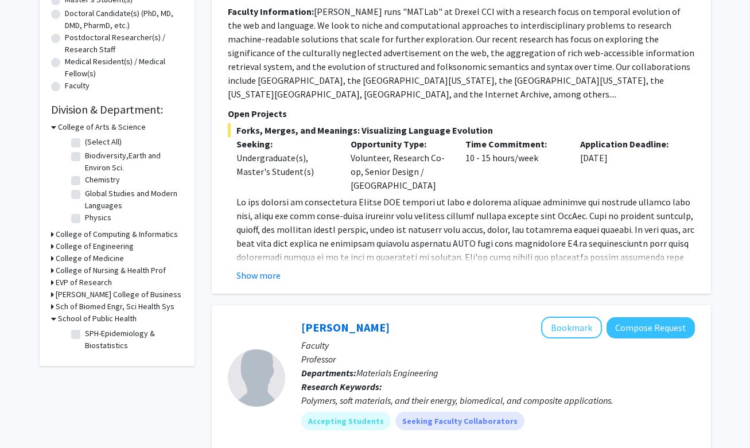
click at [85, 335] on label "SPH-Epidemiology & Biostatistics" at bounding box center [132, 340] width 95 height 24
click at [85, 335] on input "SPH-Epidemiology & Biostatistics" at bounding box center [88, 331] width 7 height 7
checkbox input "true"
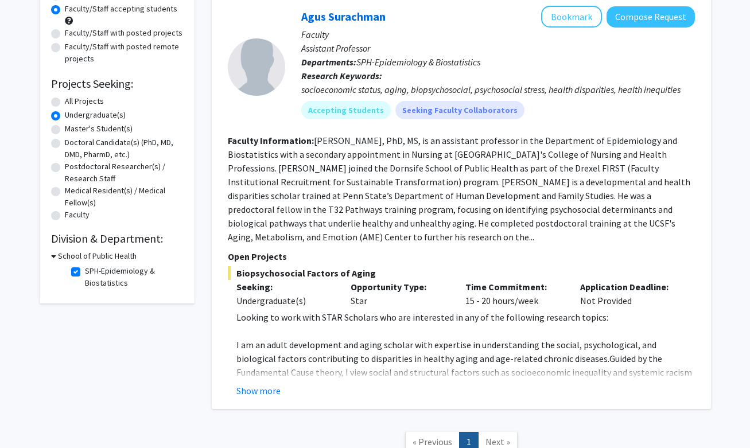
scroll to position [123, 0]
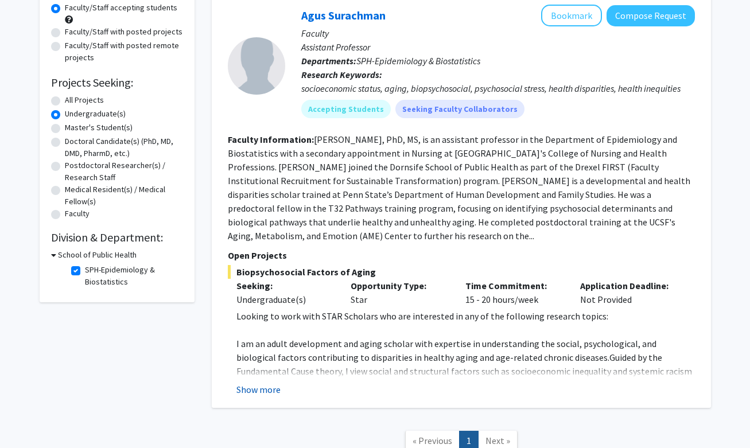
click at [249, 390] on button "Show more" at bounding box center [259, 390] width 44 height 14
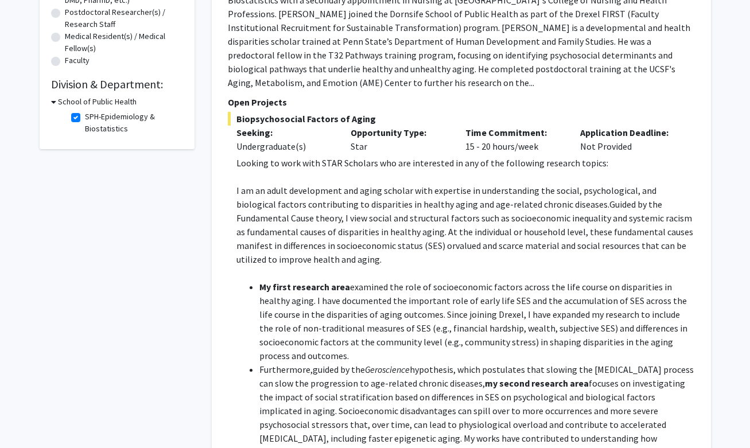
scroll to position [113, 0]
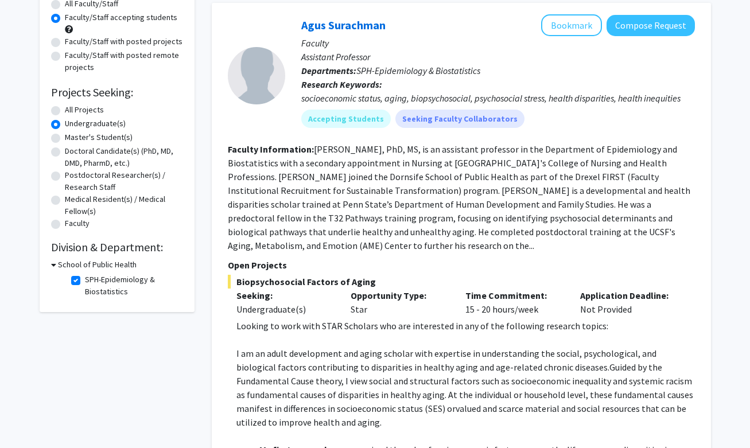
click at [85, 284] on label "SPH-Epidemiology & Biostatistics" at bounding box center [132, 286] width 95 height 24
click at [85, 281] on input "SPH-Epidemiology & Biostatistics" at bounding box center [88, 277] width 7 height 7
checkbox input "false"
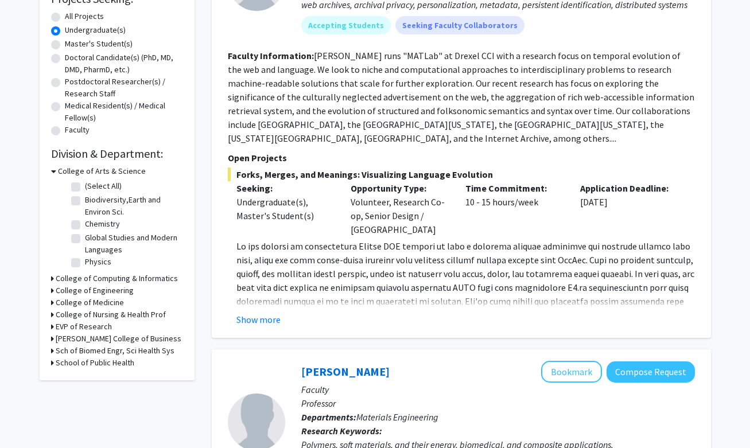
scroll to position [218, 0]
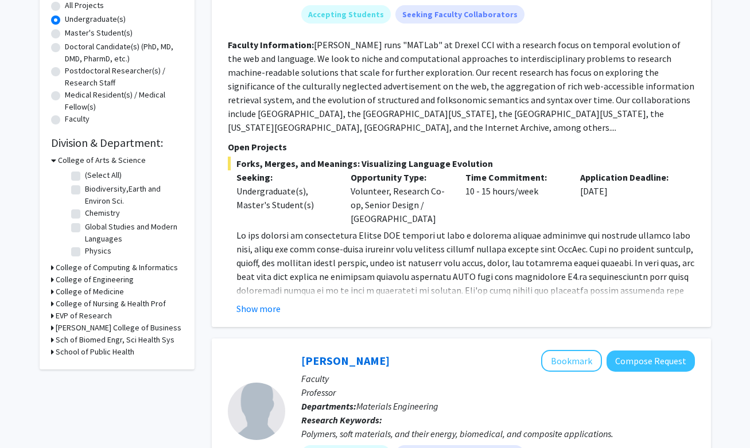
click at [51, 351] on icon at bounding box center [52, 352] width 3 height 12
click at [53, 351] on icon at bounding box center [53, 352] width 5 height 12
click at [51, 341] on icon at bounding box center [52, 340] width 3 height 12
click at [85, 354] on label "School of Biomedical Engineering" at bounding box center [132, 361] width 95 height 24
click at [85, 354] on input "School of Biomedical Engineering" at bounding box center [88, 352] width 7 height 7
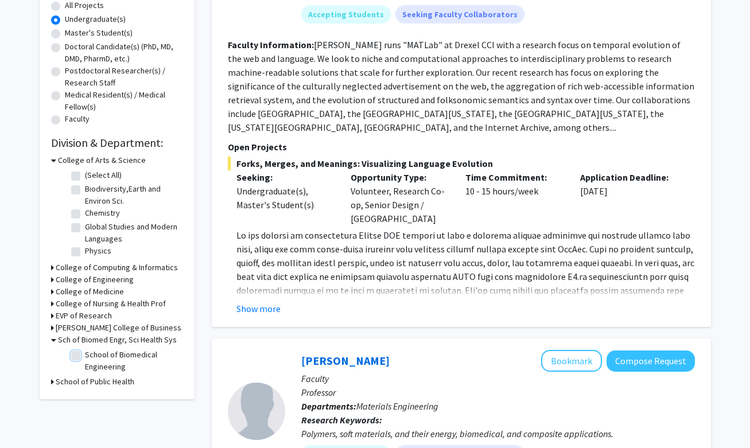
checkbox input "true"
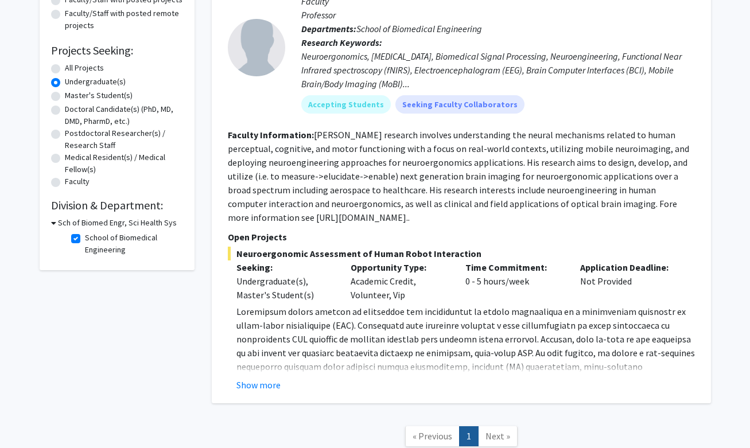
scroll to position [156, 0]
click at [259, 391] on button "Show more" at bounding box center [259, 385] width 44 height 14
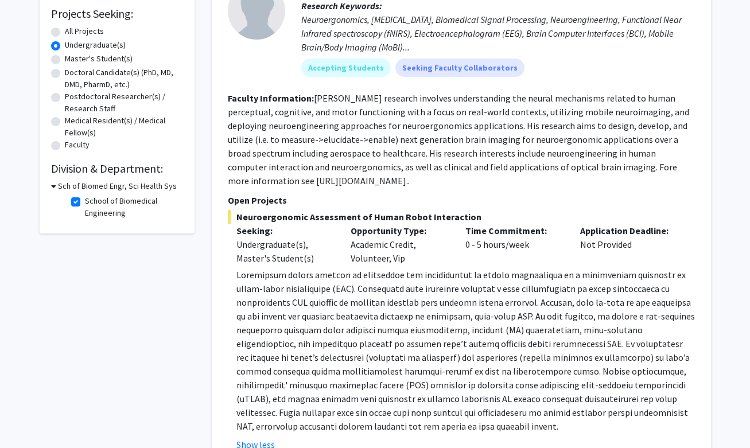
scroll to position [247, 0]
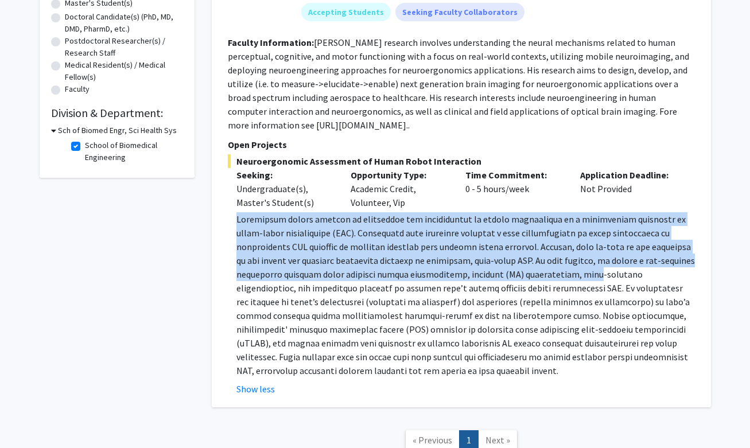
drag, startPoint x: 234, startPoint y: 218, endPoint x: 548, endPoint y: 268, distance: 318.0
click at [435, 268] on fg-read-more "Show less" at bounding box center [461, 304] width 467 height 184
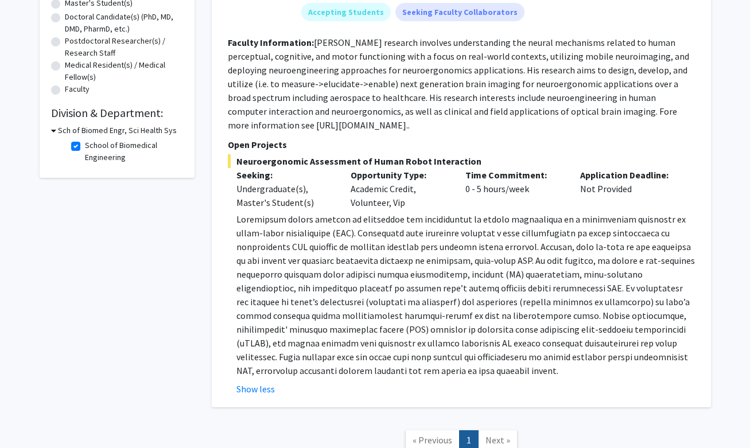
click at [435, 300] on p at bounding box center [466, 294] width 459 height 165
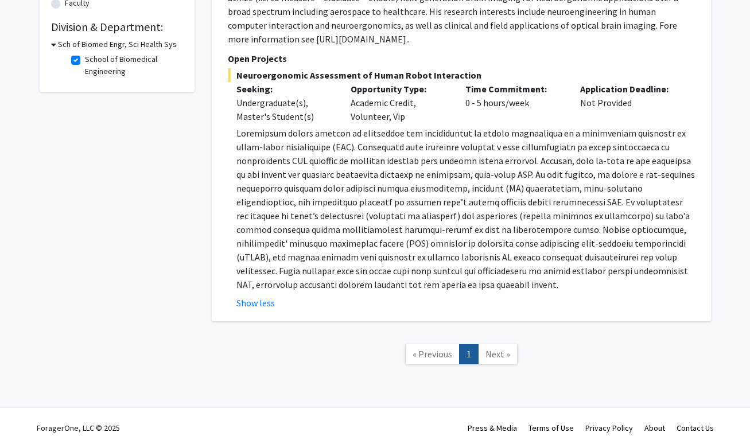
scroll to position [0, 0]
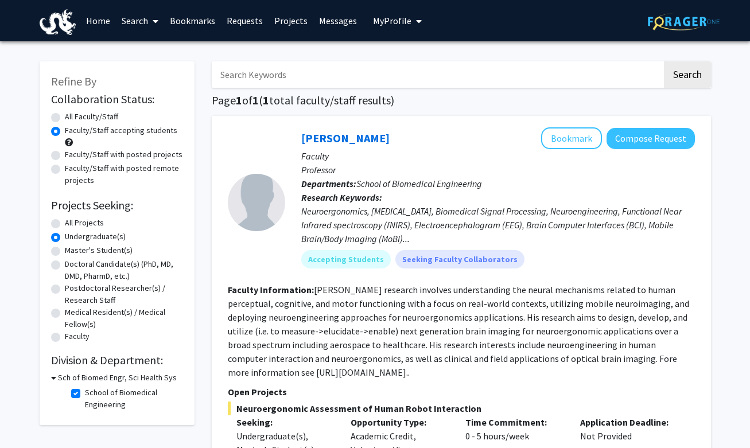
click at [85, 391] on label "School of Biomedical Engineering" at bounding box center [132, 399] width 95 height 24
click at [85, 391] on input "School of Biomedical Engineering" at bounding box center [88, 390] width 7 height 7
checkbox input "false"
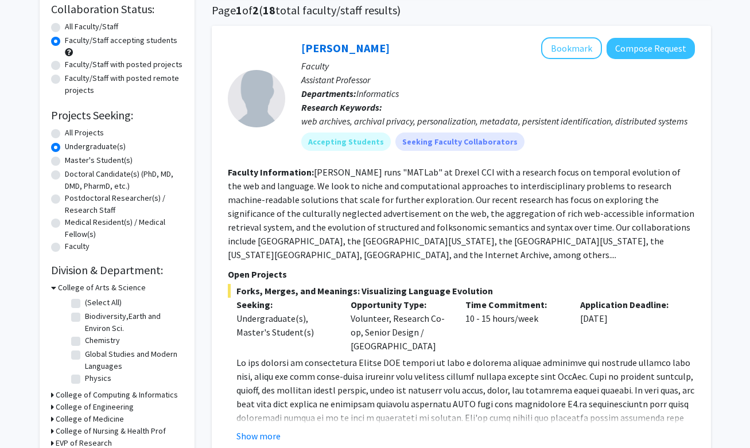
scroll to position [91, 0]
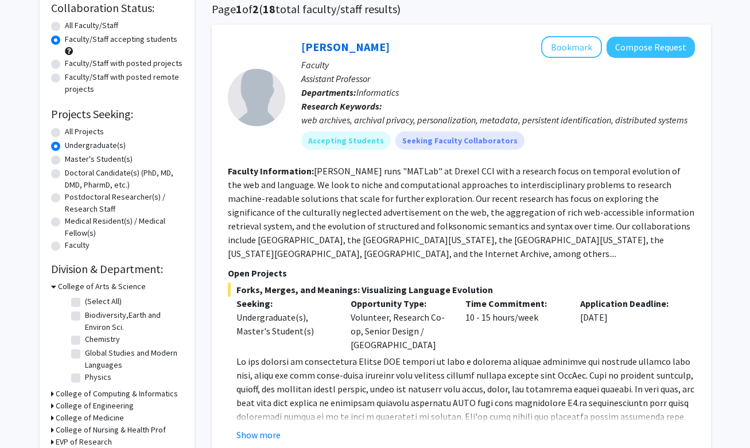
click at [55, 289] on icon at bounding box center [53, 287] width 5 height 12
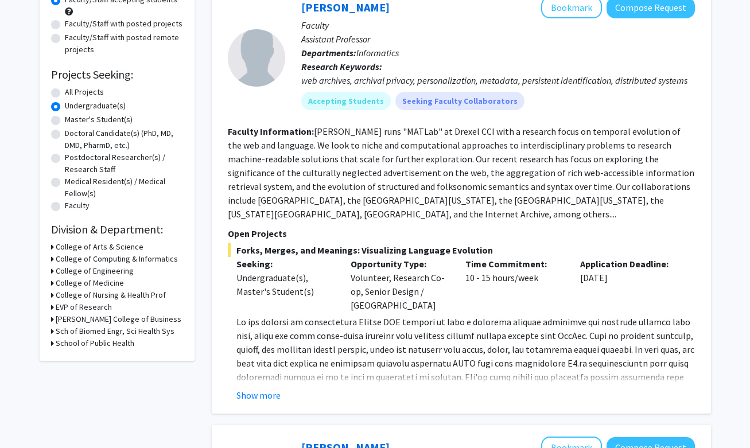
scroll to position [0, 0]
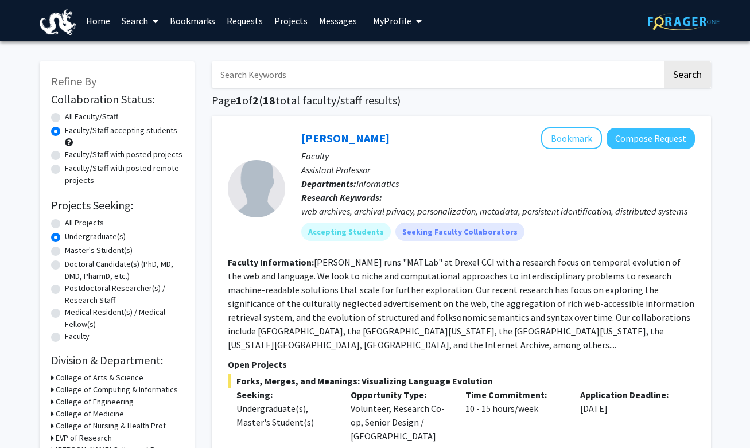
click at [187, 24] on link "Bookmarks" at bounding box center [192, 21] width 57 height 40
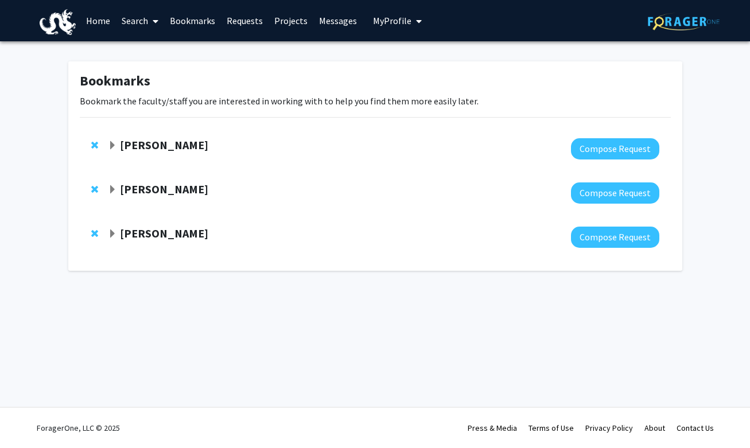
click at [110, 146] on span "Expand Steve Vitti Bookmark" at bounding box center [112, 145] width 9 height 9
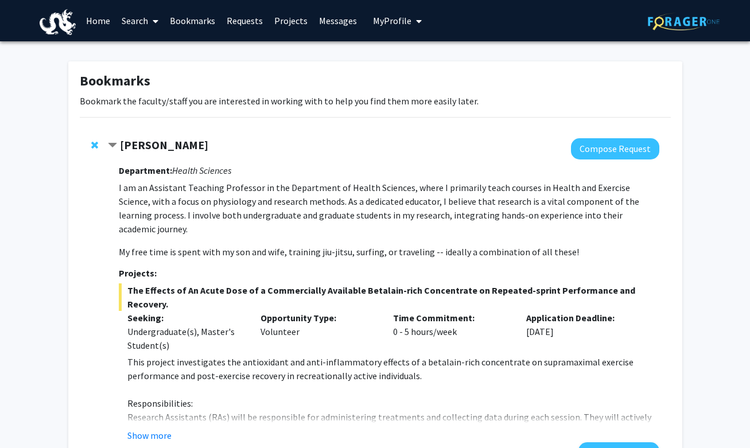
click at [114, 146] on span "Contract Steve Vitti Bookmark" at bounding box center [112, 145] width 9 height 9
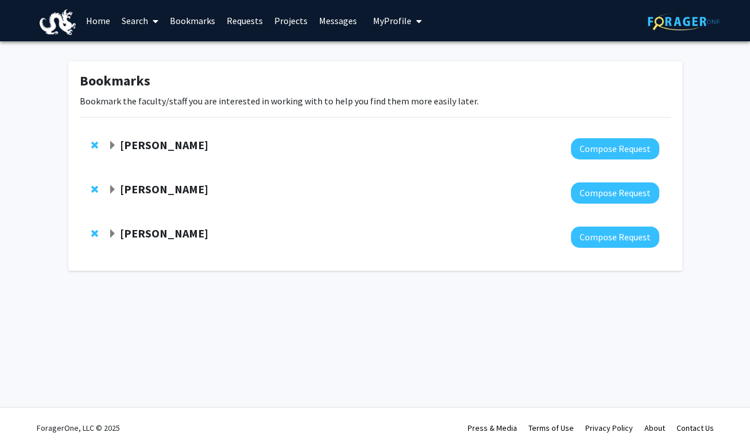
click at [113, 185] on span "Expand Sean O'Donnell Bookmark" at bounding box center [112, 189] width 9 height 9
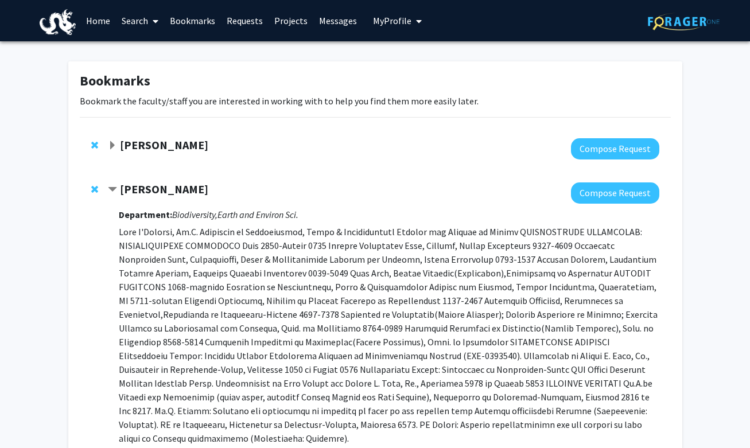
click at [112, 185] on span "Contract Sean O'Donnell Bookmark" at bounding box center [112, 189] width 9 height 9
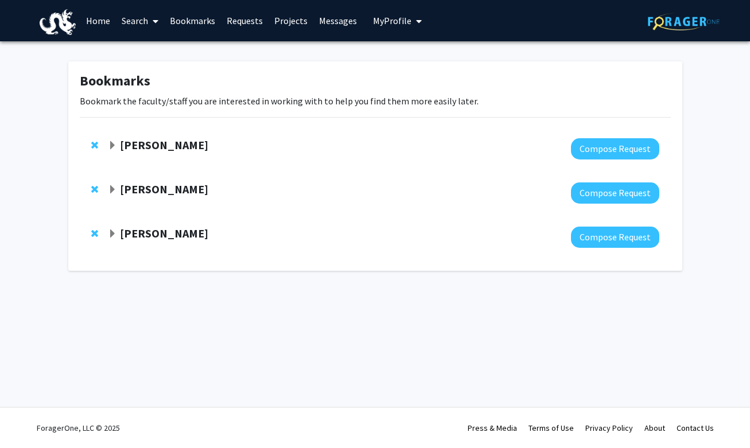
click at [113, 230] on span "Expand Ben Binder-Markey Bookmark" at bounding box center [112, 234] width 9 height 9
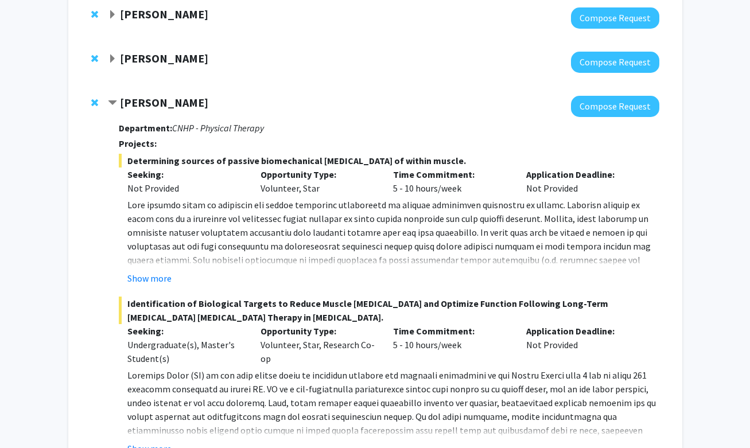
scroll to position [133, 0]
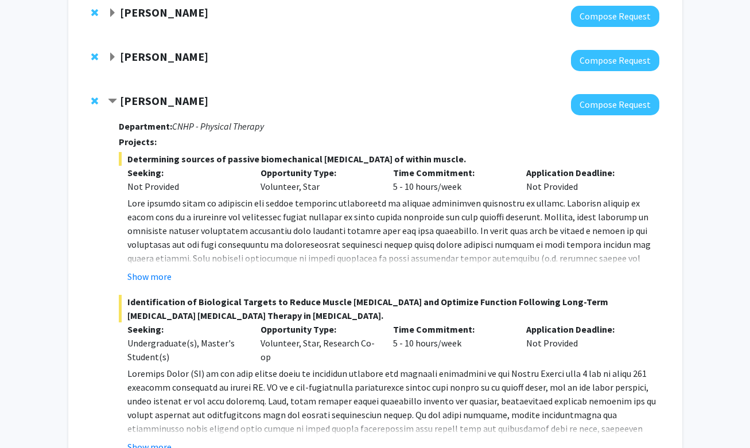
click at [114, 100] on span "Contract Ben Binder-Markey Bookmark" at bounding box center [112, 101] width 9 height 9
